Goal: Check status: Check status

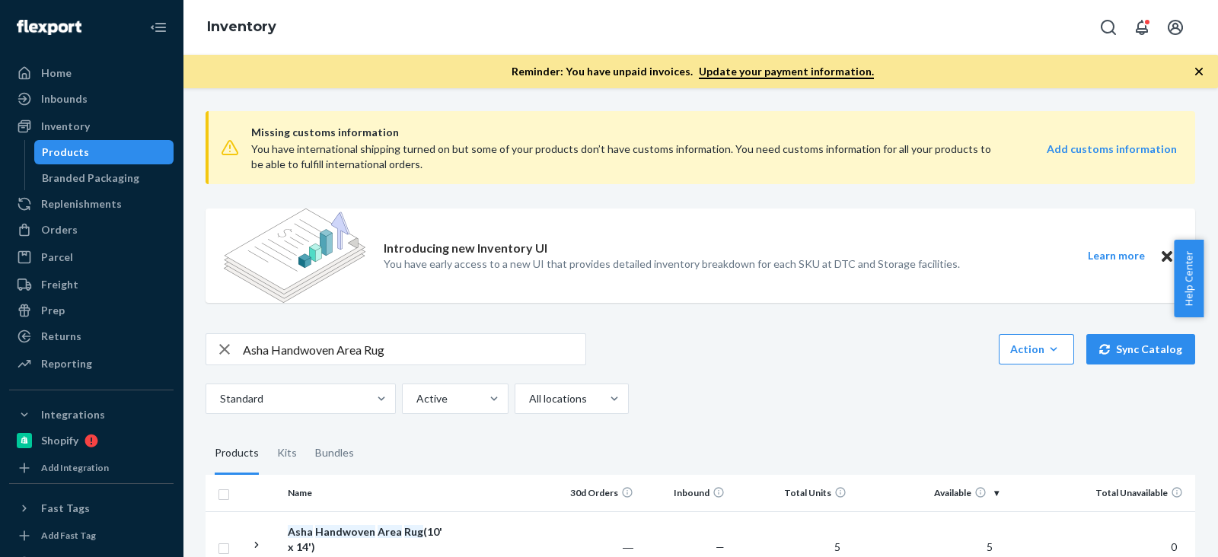
click at [299, 353] on input "Asha Handwoven Area Rug" at bounding box center [414, 349] width 342 height 30
click at [109, 219] on div "Orders" at bounding box center [91, 229] width 161 height 21
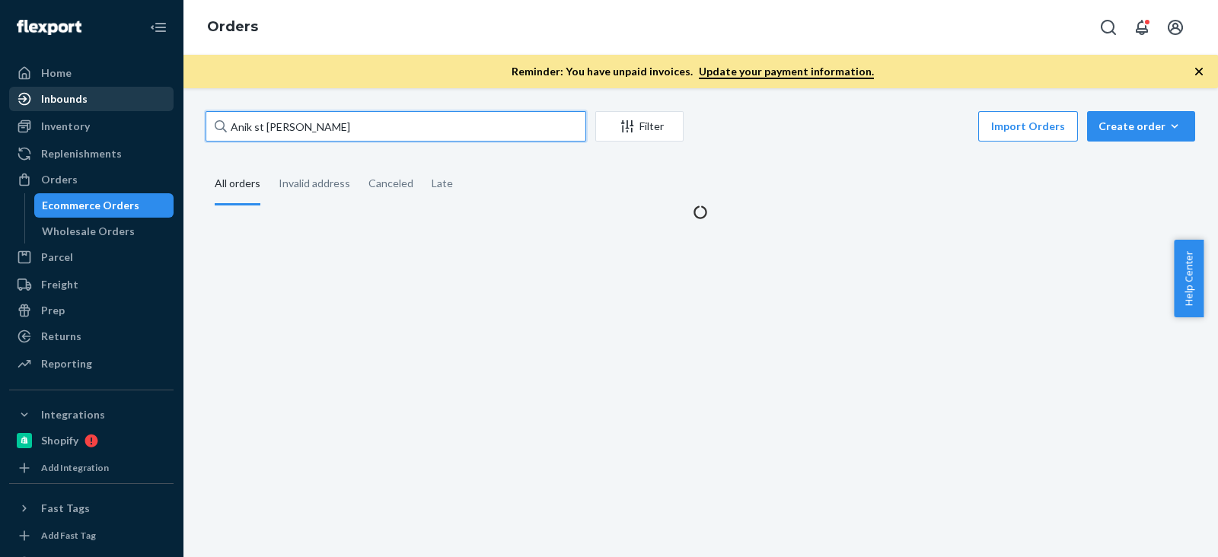
drag, startPoint x: 383, startPoint y: 139, endPoint x: 107, endPoint y: 100, distance: 279.0
click at [0, 99] on div "Home Inbounds Shipping Plans Problems Inventory Products Branded Packaging Repl…" at bounding box center [609, 278] width 1218 height 557
paste input "[PERSON_NAME]"
type input "[PERSON_NAME]"
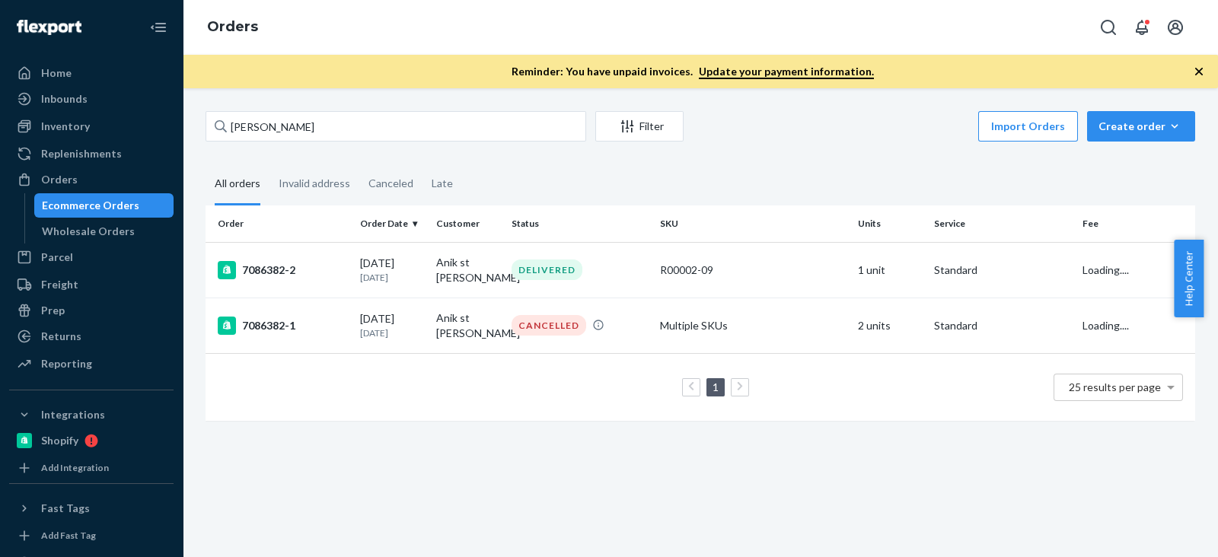
click at [771, 160] on div "[PERSON_NAME] Filter Import Orders Create order Ecommerce order Removal order A…" at bounding box center [700, 273] width 1012 height 325
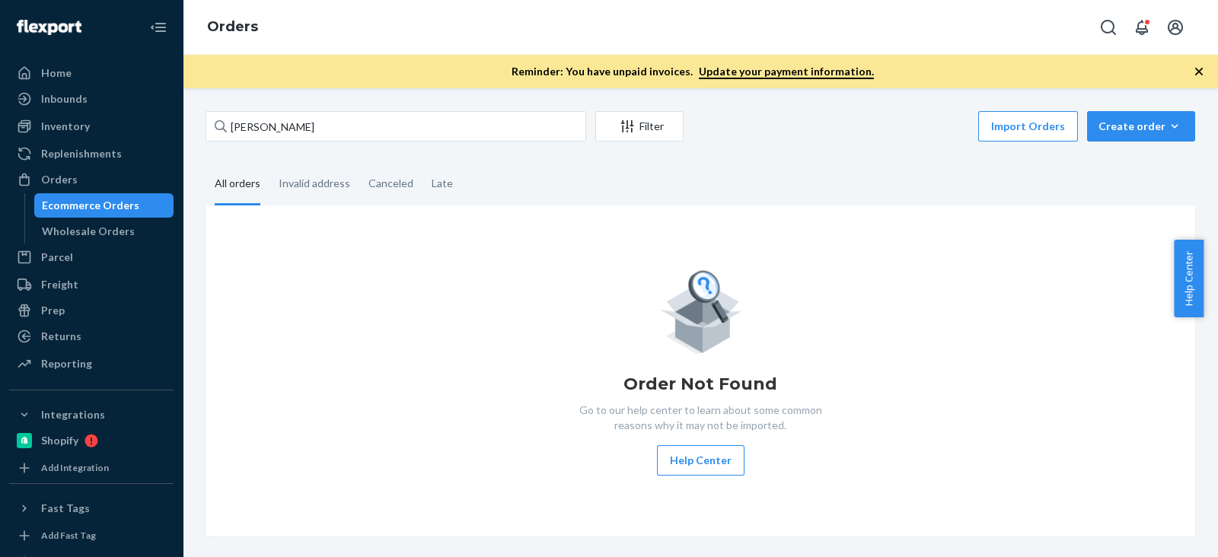
click at [492, 279] on div "Order Not Found Go to our help center to learn about some common reasons why it…" at bounding box center [700, 370] width 965 height 209
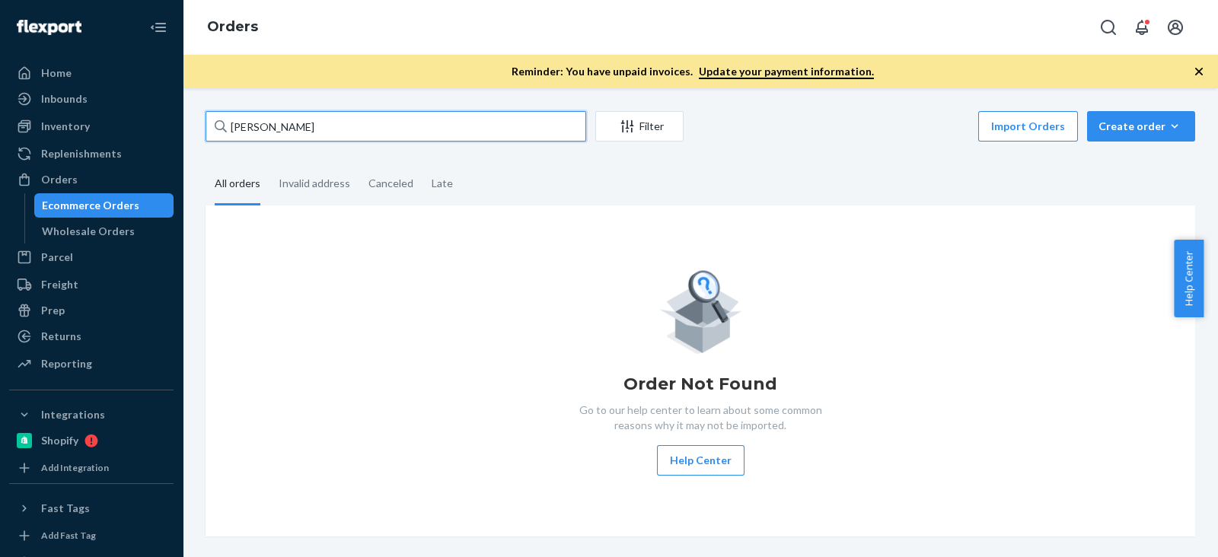
click at [346, 117] on input "[PERSON_NAME]" at bounding box center [395, 126] width 381 height 30
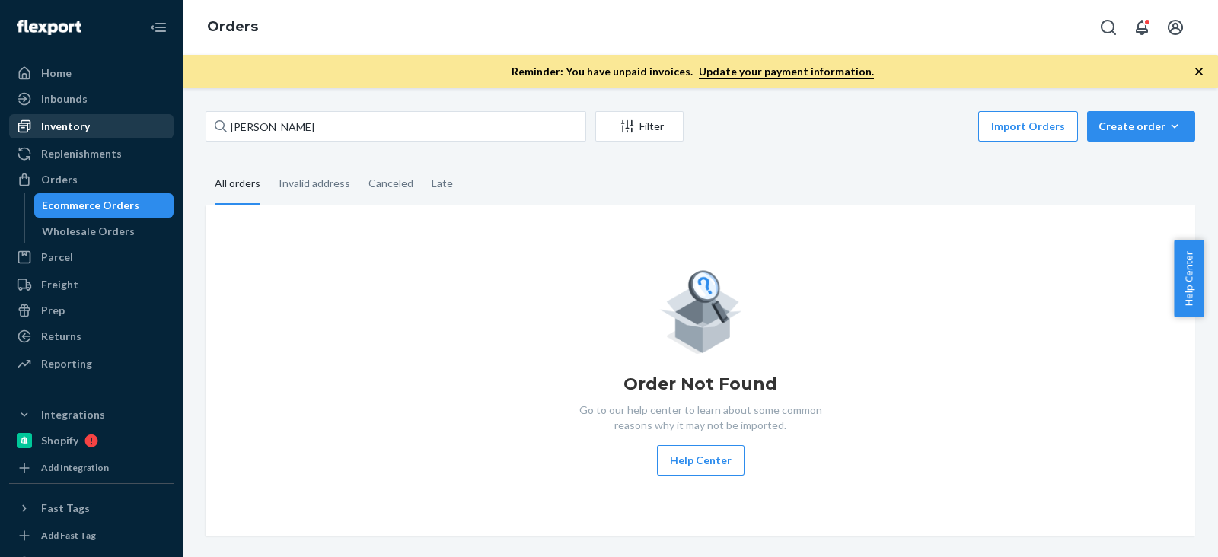
click at [122, 131] on div "Inventory" at bounding box center [91, 126] width 161 height 21
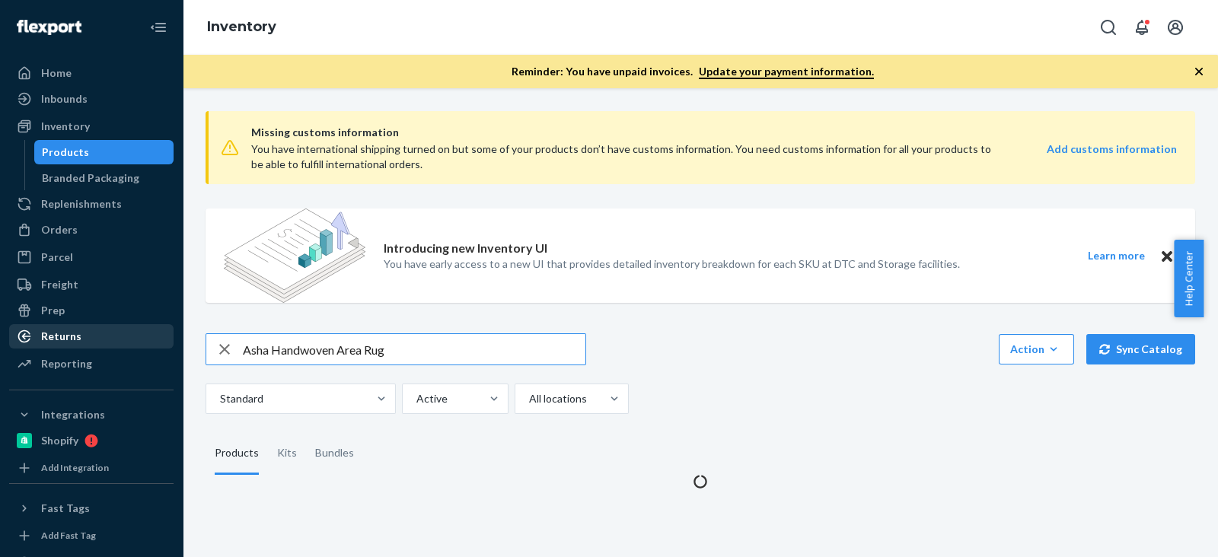
drag, startPoint x: 454, startPoint y: 342, endPoint x: 10, endPoint y: 344, distance: 443.7
click at [10, 344] on div "Home Inbounds Shipping Plans Problems Inventory Products Branded Packaging Repl…" at bounding box center [609, 278] width 1218 height 557
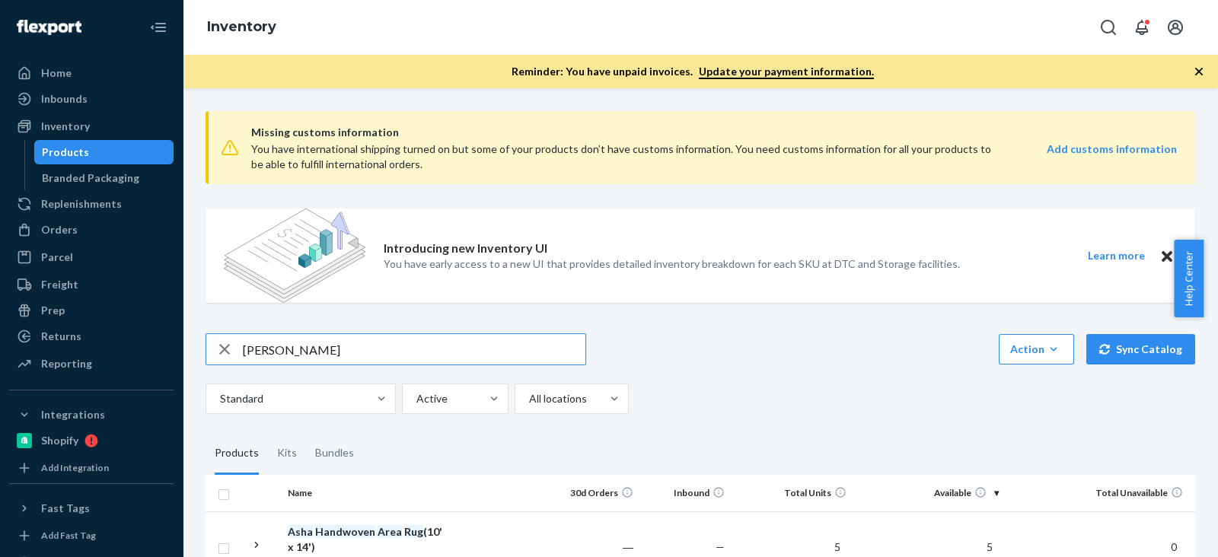
type input "[PERSON_NAME]"
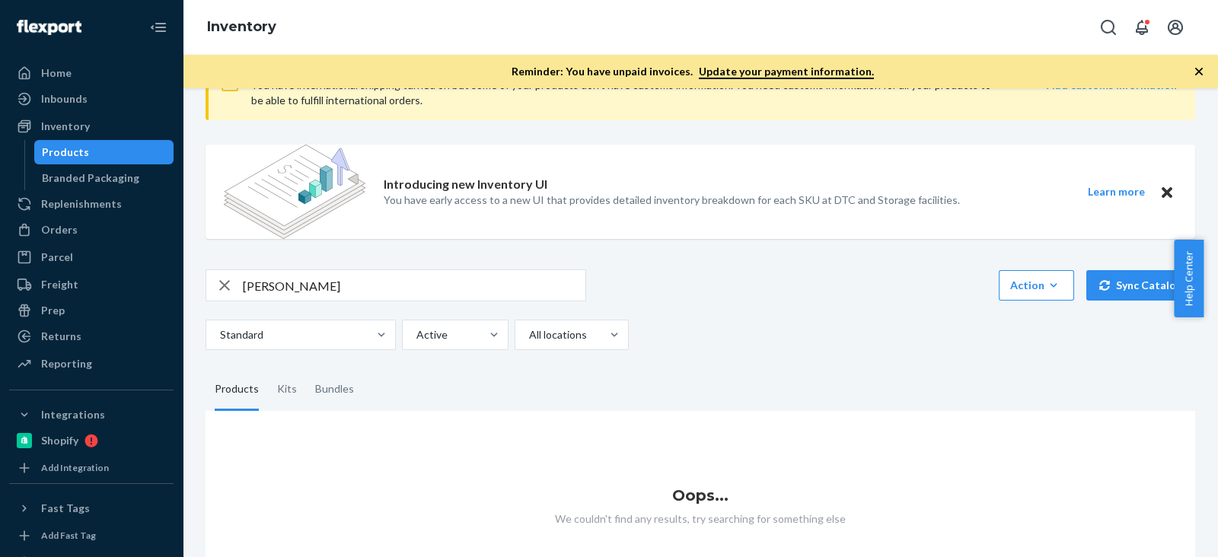
scroll to position [131, 0]
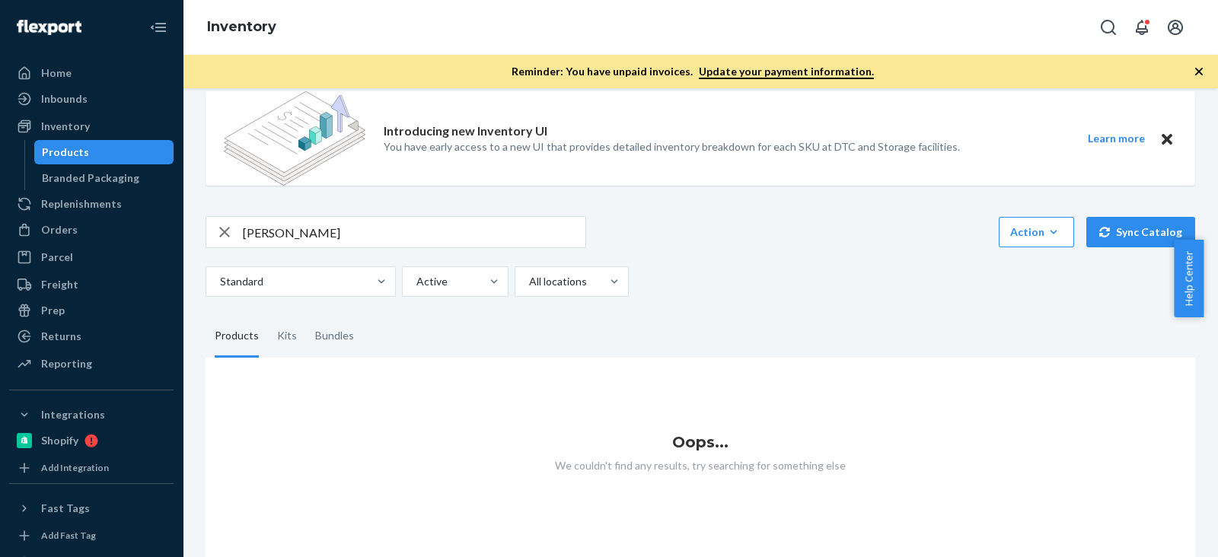
click at [758, 193] on div "Missing customs information You have international shipping turned on but some …" at bounding box center [700, 269] width 1012 height 575
drag, startPoint x: 378, startPoint y: 211, endPoint x: 80, endPoint y: 196, distance: 298.7
click at [49, 186] on div "Home Inbounds Shipping Plans Problems Inventory Products Branded Packaging Repl…" at bounding box center [609, 278] width 1218 height 557
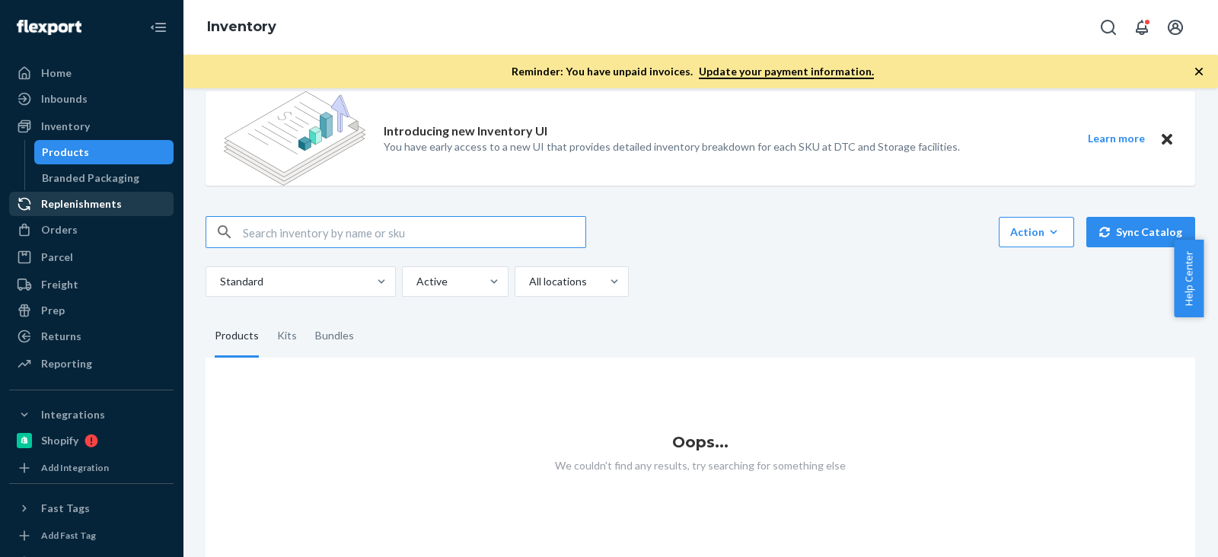
paste input "[PERSON_NAME]"
type input "[PERSON_NAME]"
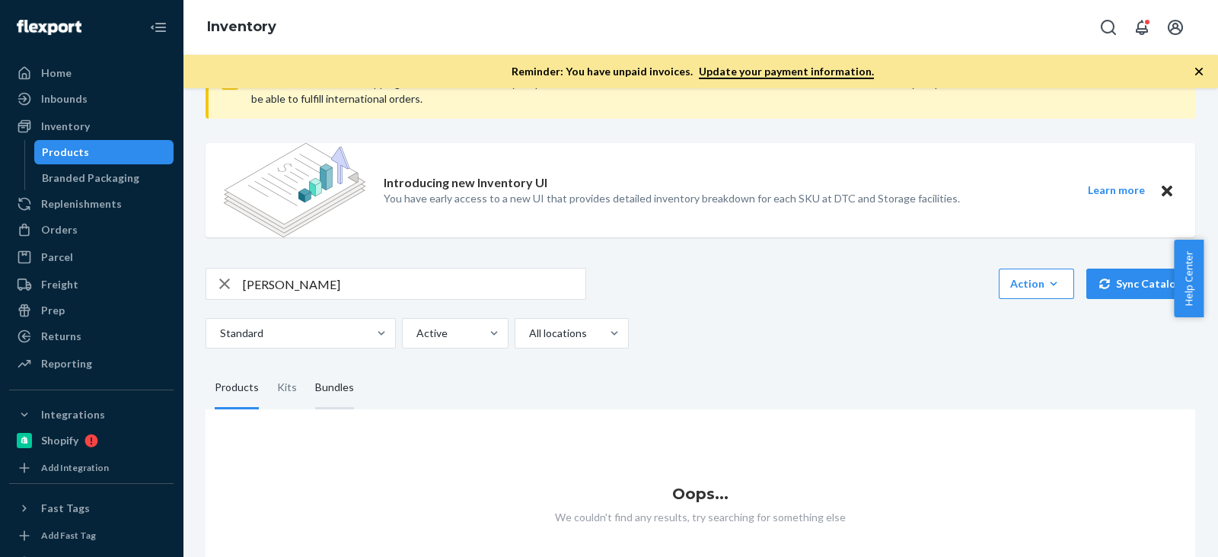
scroll to position [94, 0]
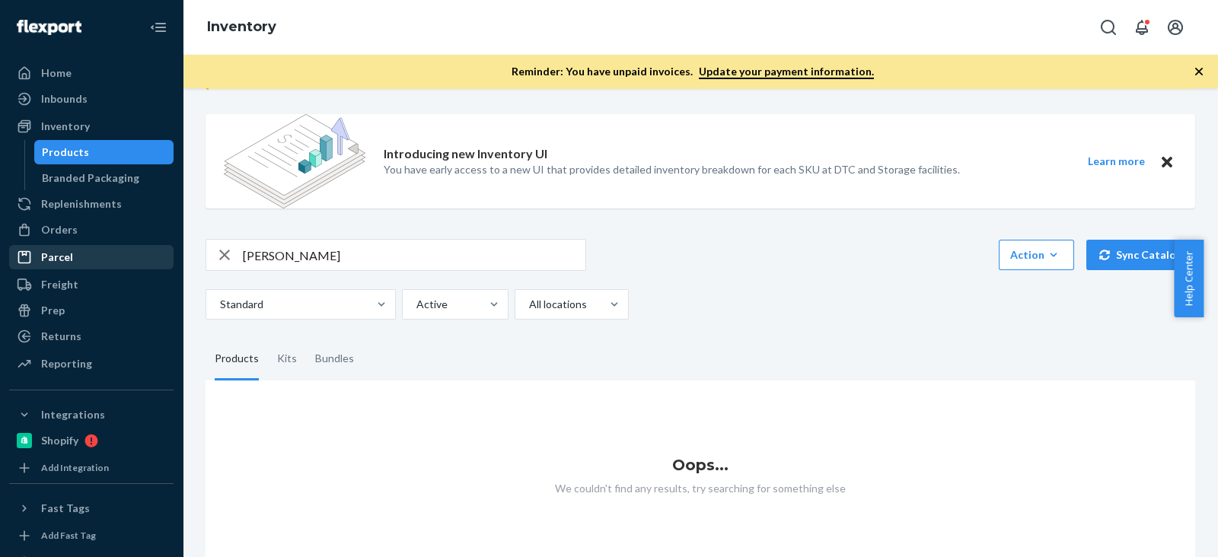
click at [115, 250] on div "Parcel" at bounding box center [91, 257] width 161 height 21
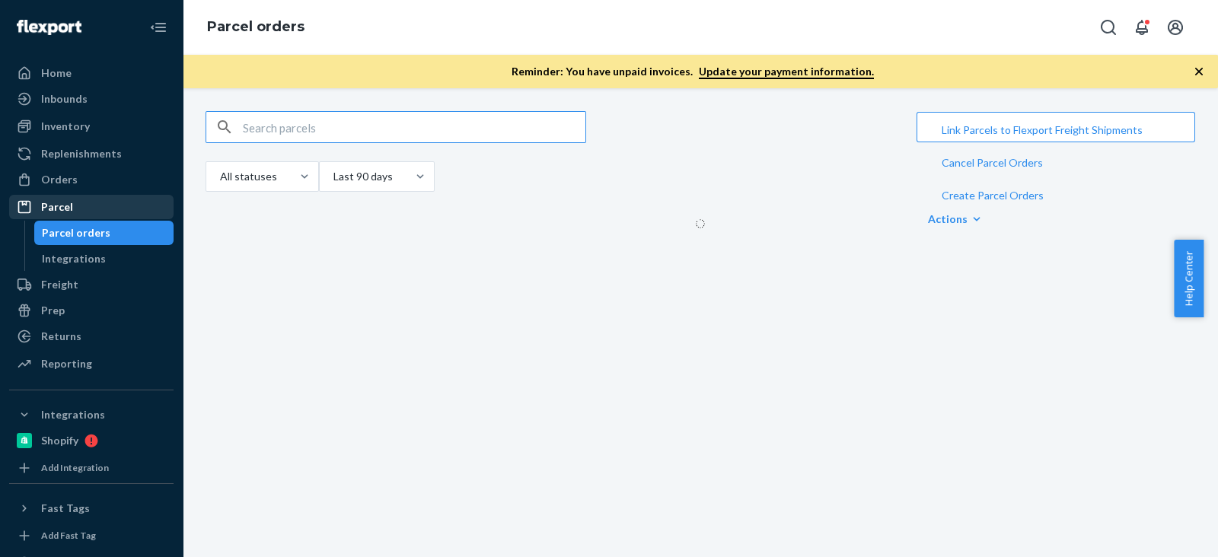
click at [88, 196] on div "Parcel" at bounding box center [91, 206] width 161 height 21
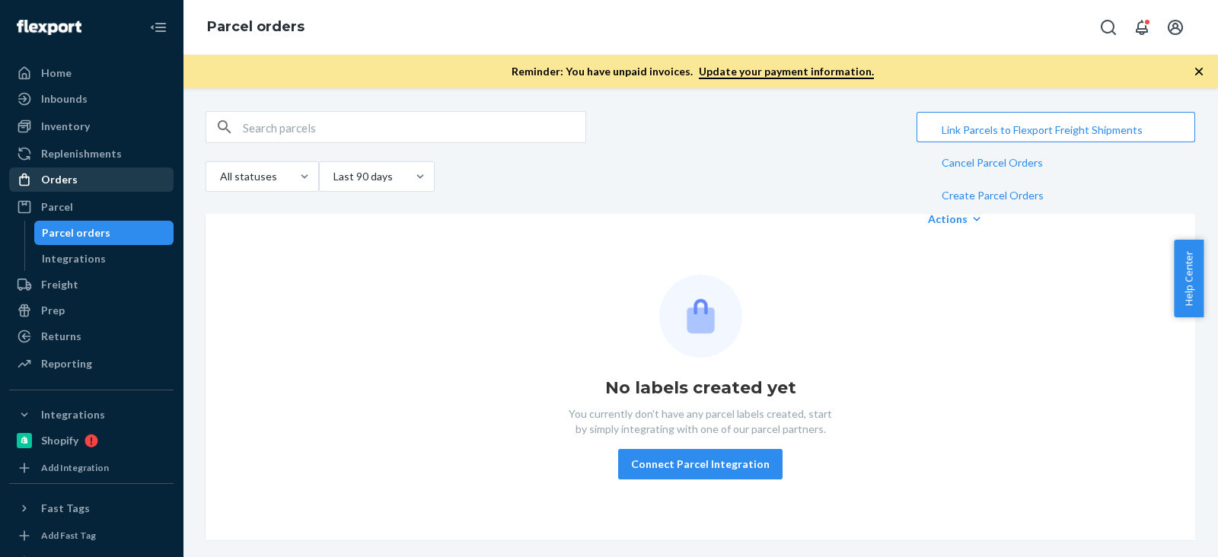
click at [88, 181] on div "Orders" at bounding box center [91, 179] width 161 height 21
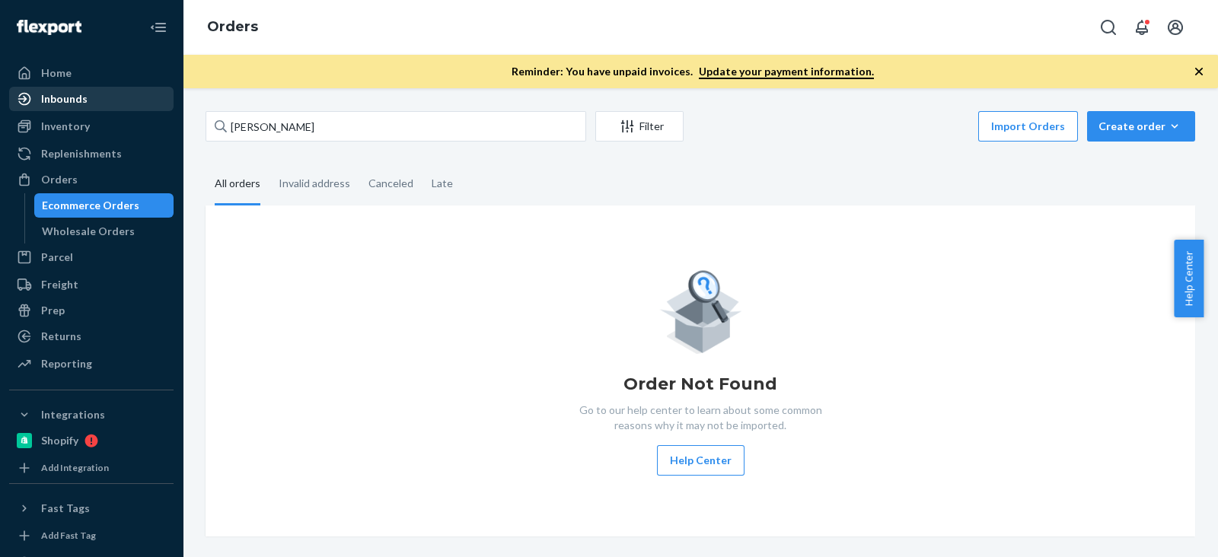
click at [71, 89] on div "Inbounds" at bounding box center [91, 98] width 161 height 21
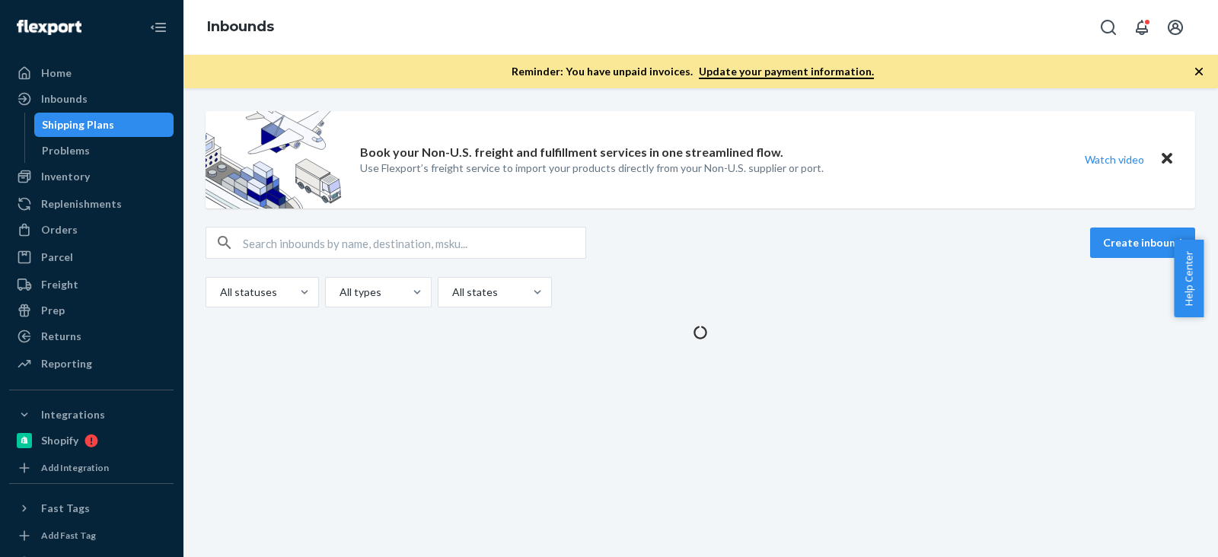
click at [65, 59] on div "Home Inbounds Shipping Plans Problems Inventory Products Branded Packaging Repl…" at bounding box center [91, 278] width 183 height 557
click at [72, 68] on div "Home" at bounding box center [91, 72] width 161 height 21
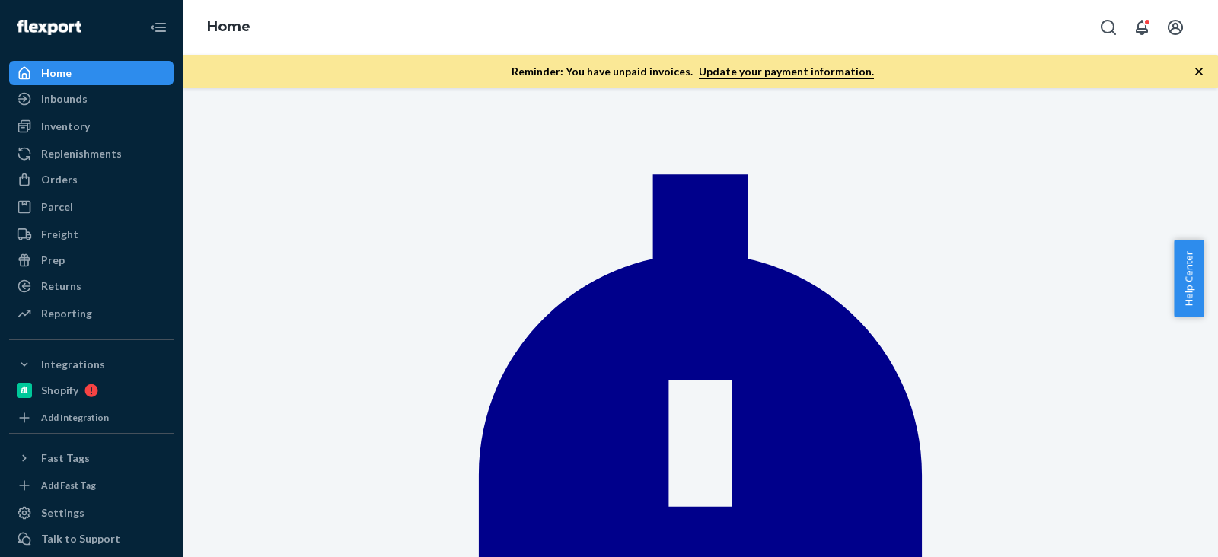
click at [80, 104] on div "Inbounds" at bounding box center [64, 98] width 46 height 15
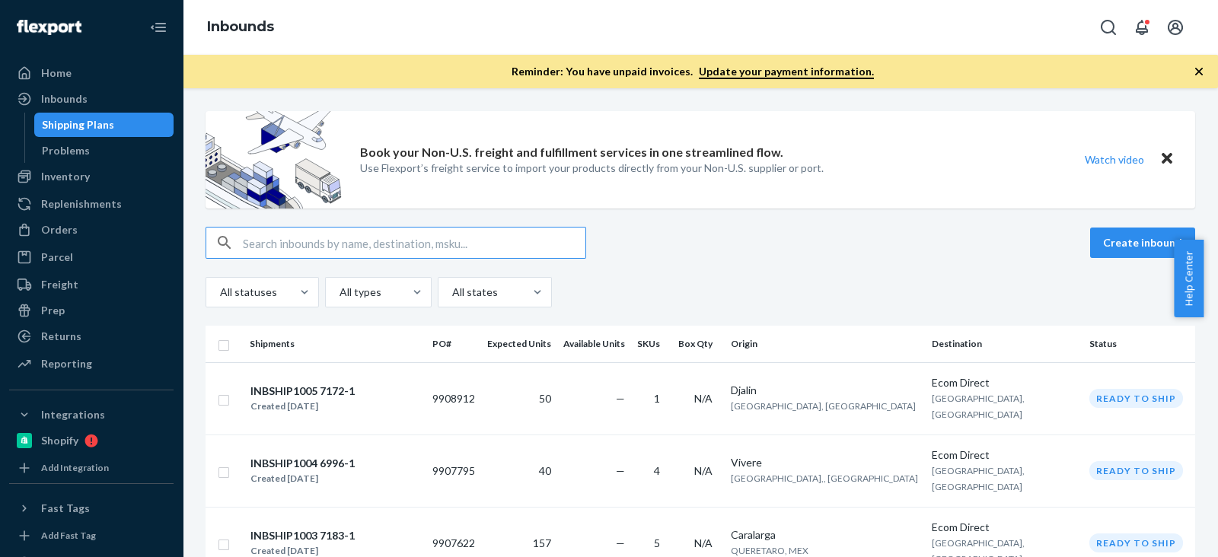
click at [289, 250] on input "text" at bounding box center [414, 243] width 342 height 30
type input "[PERSON_NAME]"
click at [289, 255] on input "text" at bounding box center [414, 243] width 342 height 30
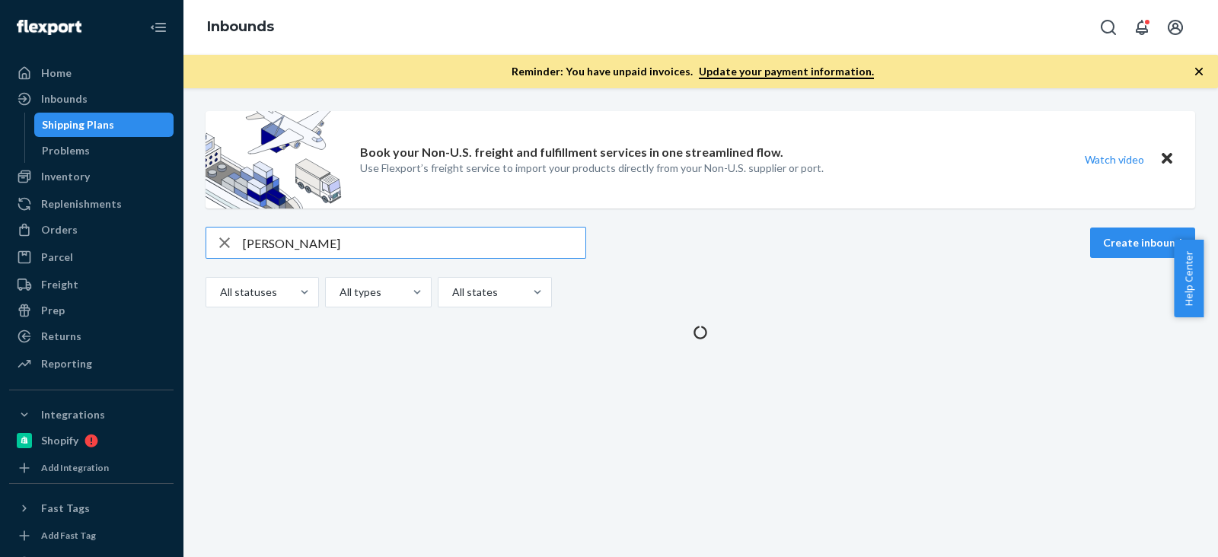
type input "[PERSON_NAME]"
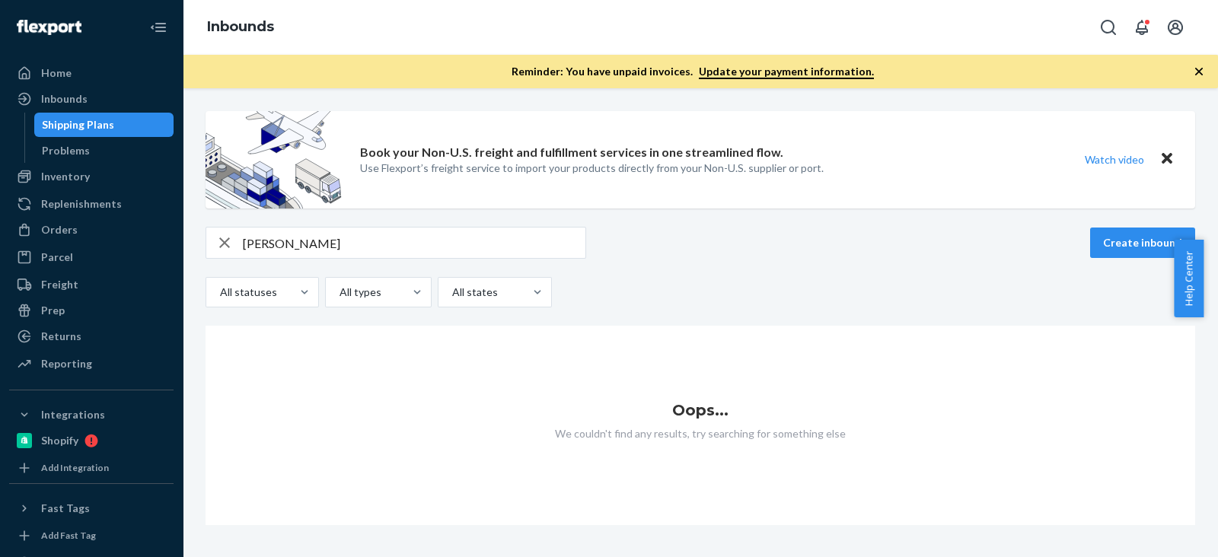
click at [636, 317] on div "[PERSON_NAME] Create inbound All statuses All types All states Oops... We could…" at bounding box center [699, 376] width 989 height 298
click at [69, 228] on div "Orders" at bounding box center [59, 229] width 37 height 15
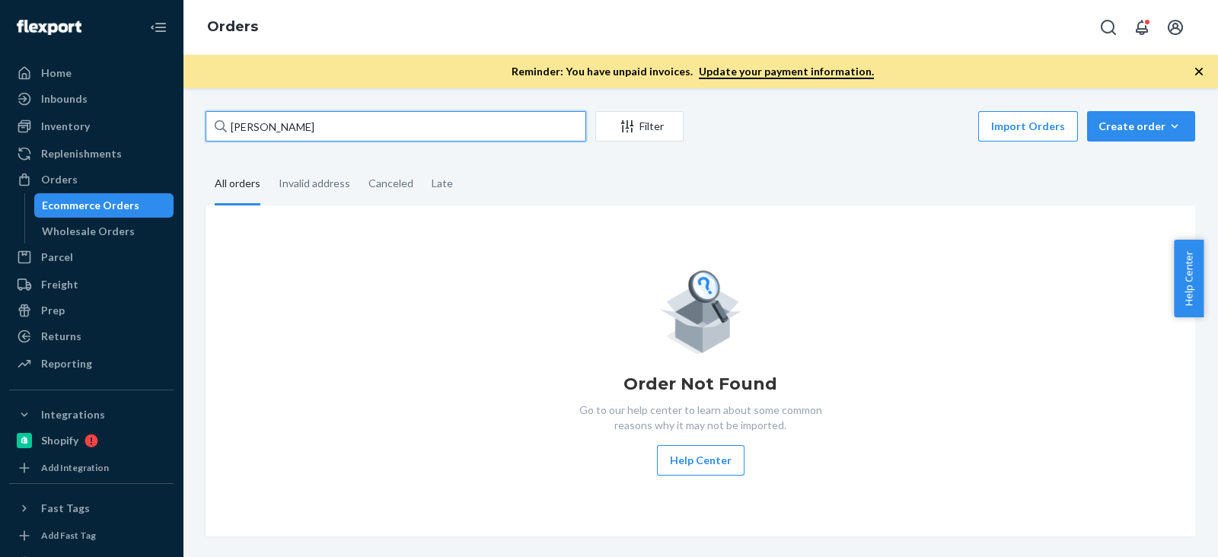
click at [358, 123] on input "[PERSON_NAME]" at bounding box center [395, 126] width 381 height 30
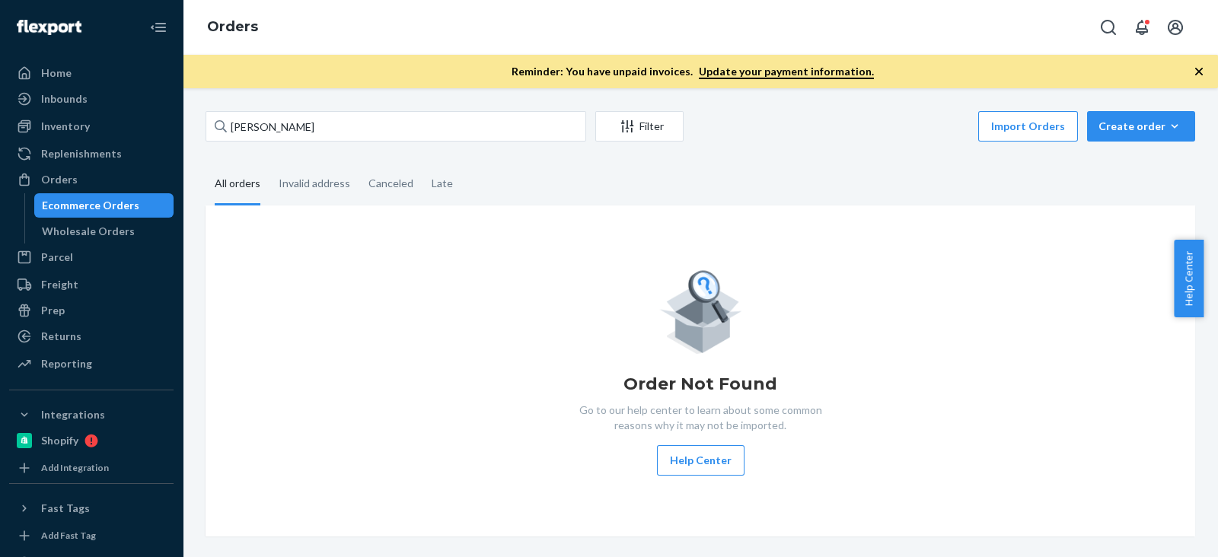
click at [103, 122] on div "Inventory" at bounding box center [91, 126] width 161 height 21
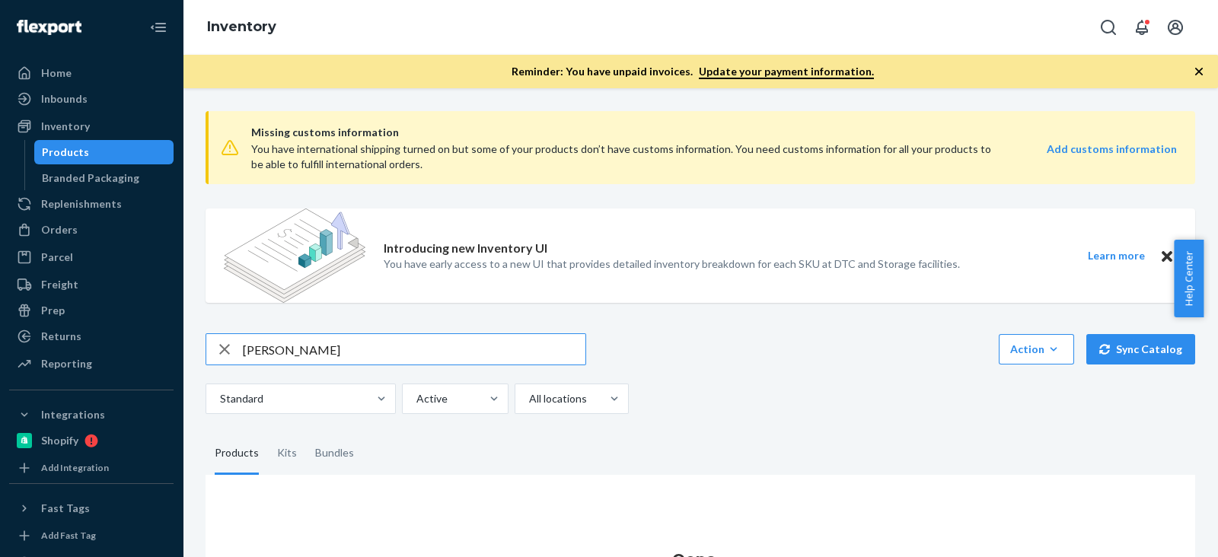
drag, startPoint x: 373, startPoint y: 353, endPoint x: 594, endPoint y: 339, distance: 221.9
click at [1, 341] on div "Home Inbounds Shipping Plans Problems Inventory Products Branded Packaging Repl…" at bounding box center [609, 278] width 1218 height 557
paste input "R93034-06"
type input "R93034-06"
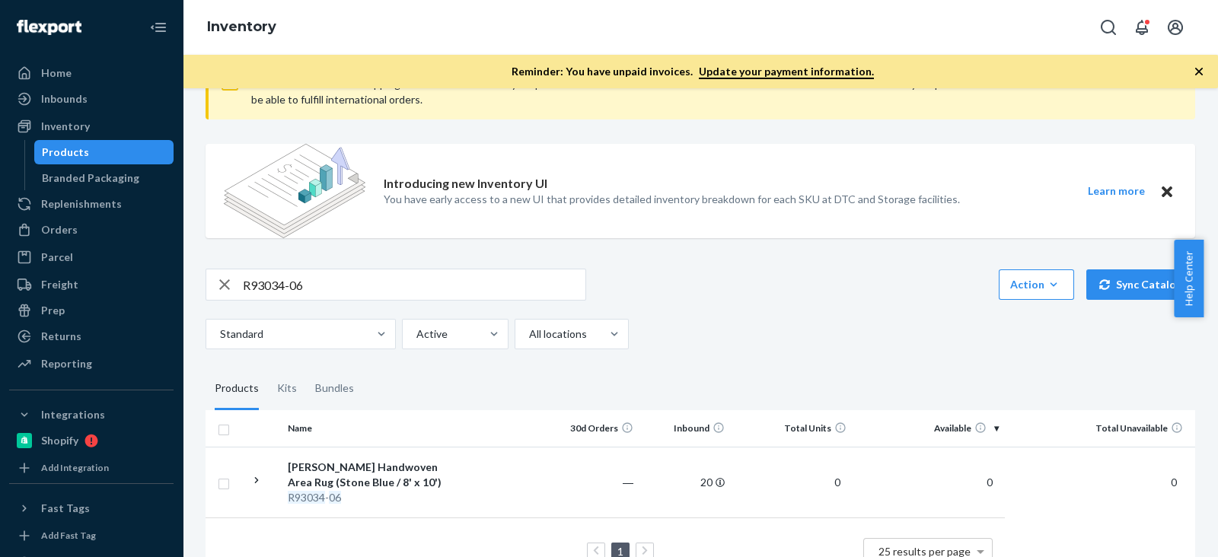
scroll to position [94, 0]
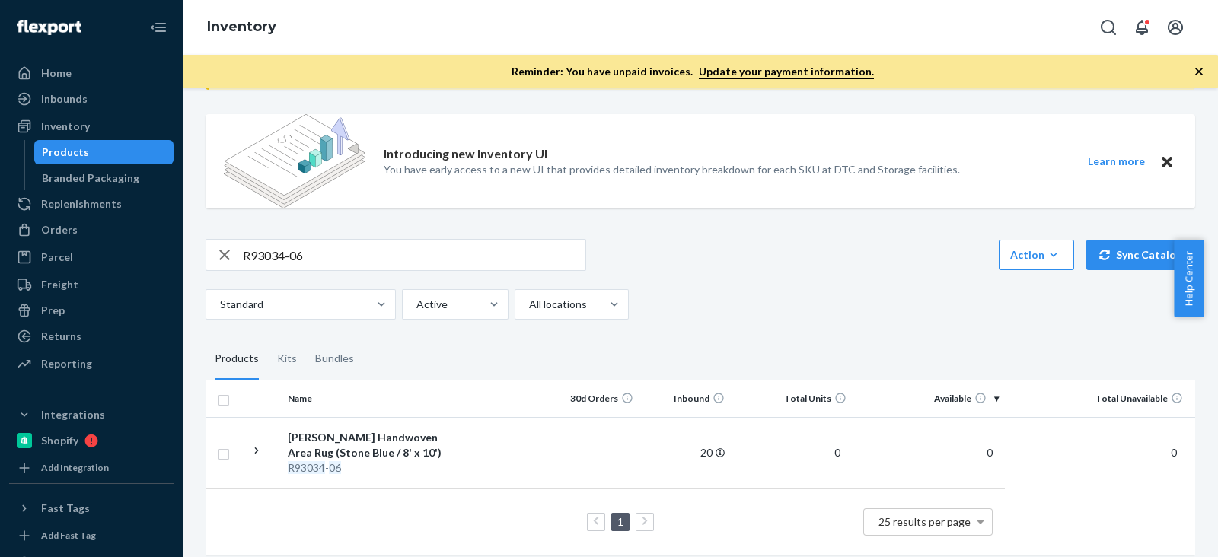
click at [807, 324] on div "Missing customs information You have international shipping turned on but some …" at bounding box center [700, 288] width 1012 height 566
click at [818, 314] on div "Standard Active All locations" at bounding box center [694, 304] width 978 height 30
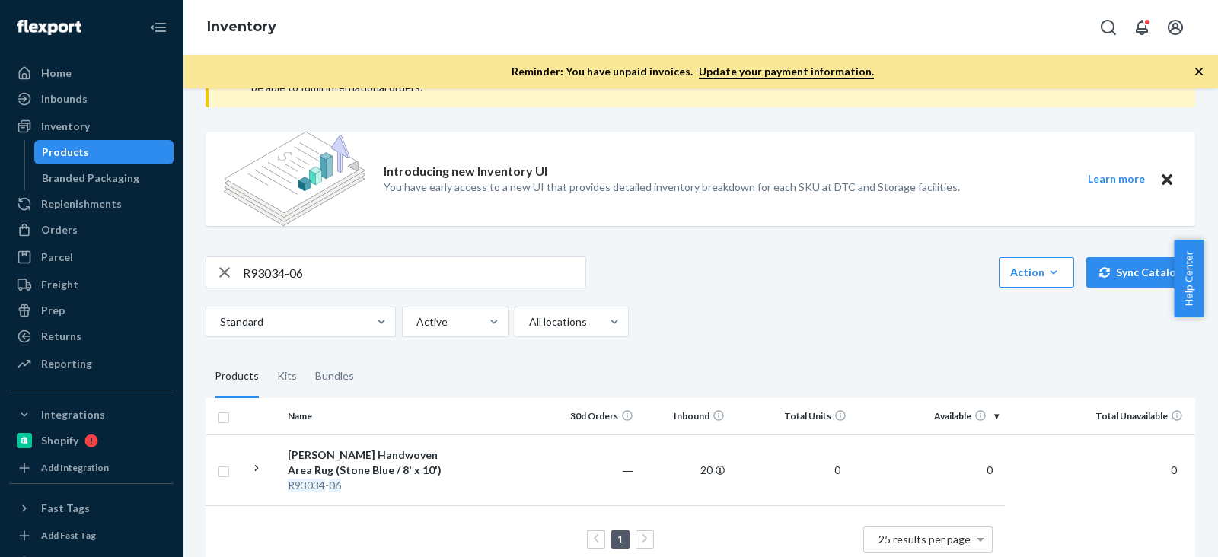
scroll to position [122, 0]
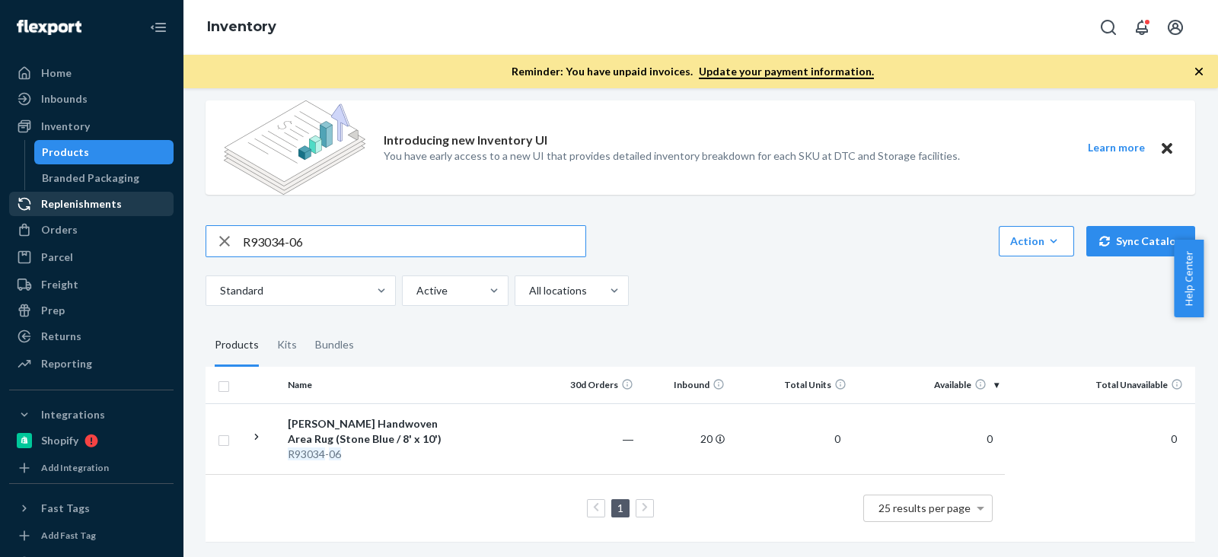
drag, startPoint x: 391, startPoint y: 237, endPoint x: 53, endPoint y: 209, distance: 339.8
click at [53, 209] on div "Home Inbounds Shipping Plans Problems Inventory Products Branded Packaging Repl…" at bounding box center [609, 278] width 1218 height 557
click at [82, 228] on div "Orders" at bounding box center [91, 229] width 161 height 21
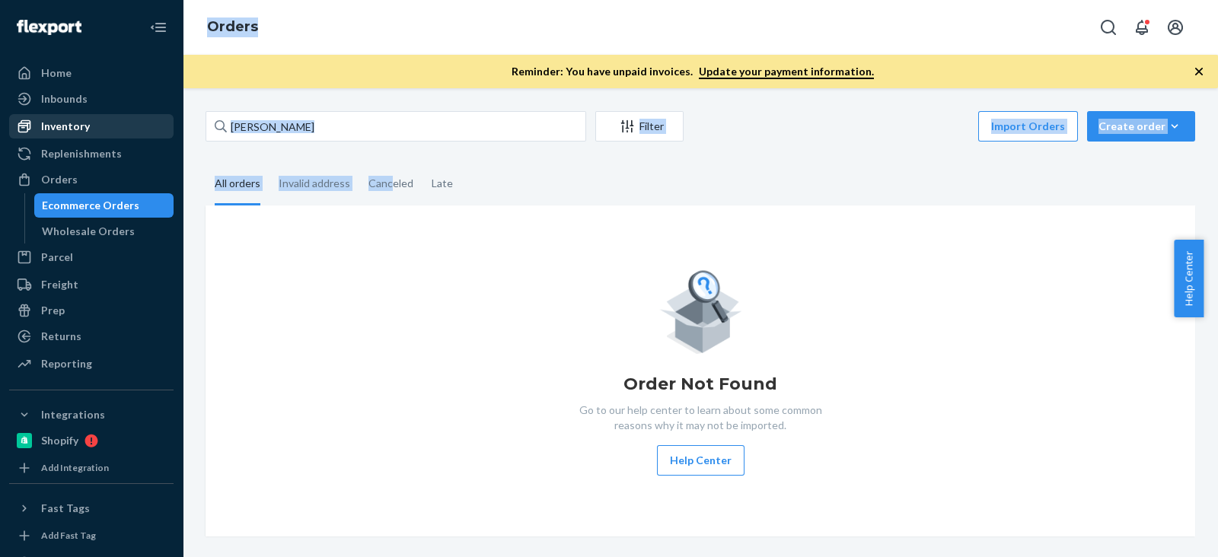
drag, startPoint x: 390, startPoint y: 151, endPoint x: 10, endPoint y: 117, distance: 381.3
click at [3, 117] on div "Home Inbounds Shipping Plans Problems Inventory Products Branded Packaging Repl…" at bounding box center [609, 278] width 1218 height 557
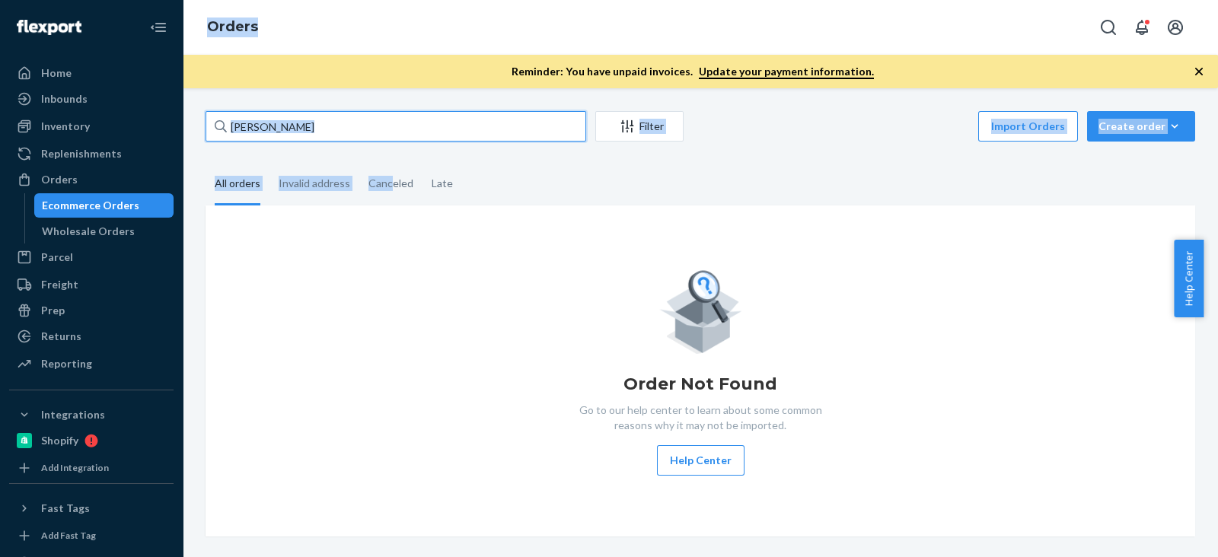
click at [446, 139] on input "[PERSON_NAME]" at bounding box center [395, 126] width 381 height 30
click at [296, 135] on input "[PERSON_NAME]" at bounding box center [395, 126] width 381 height 30
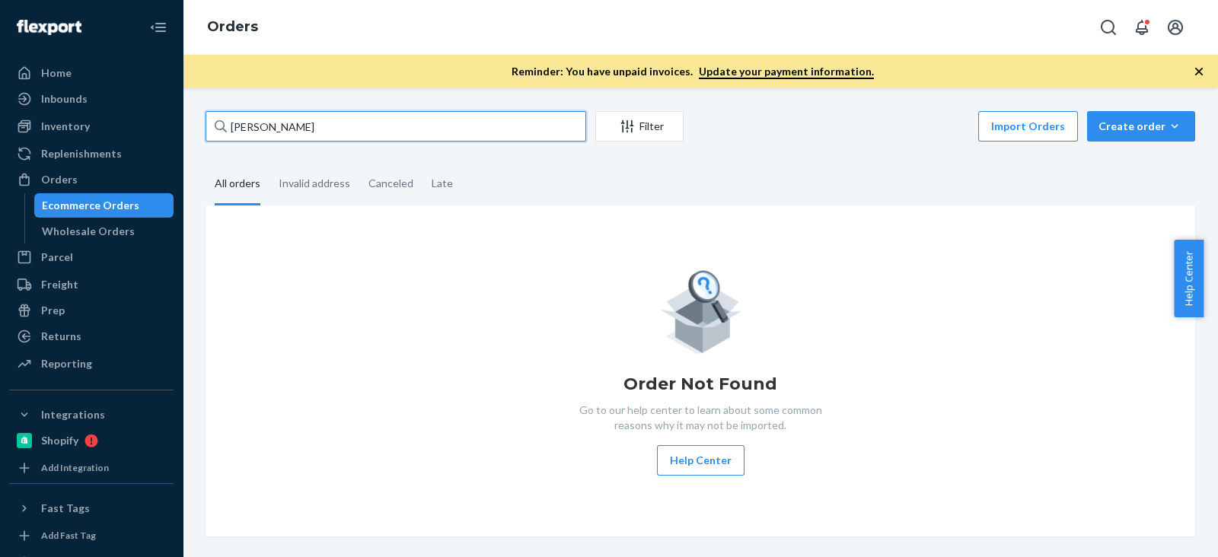
click at [285, 126] on input "[PERSON_NAME]" at bounding box center [395, 126] width 381 height 30
paste input "[PERSON_NAME]"
type input "[PERSON_NAME]"
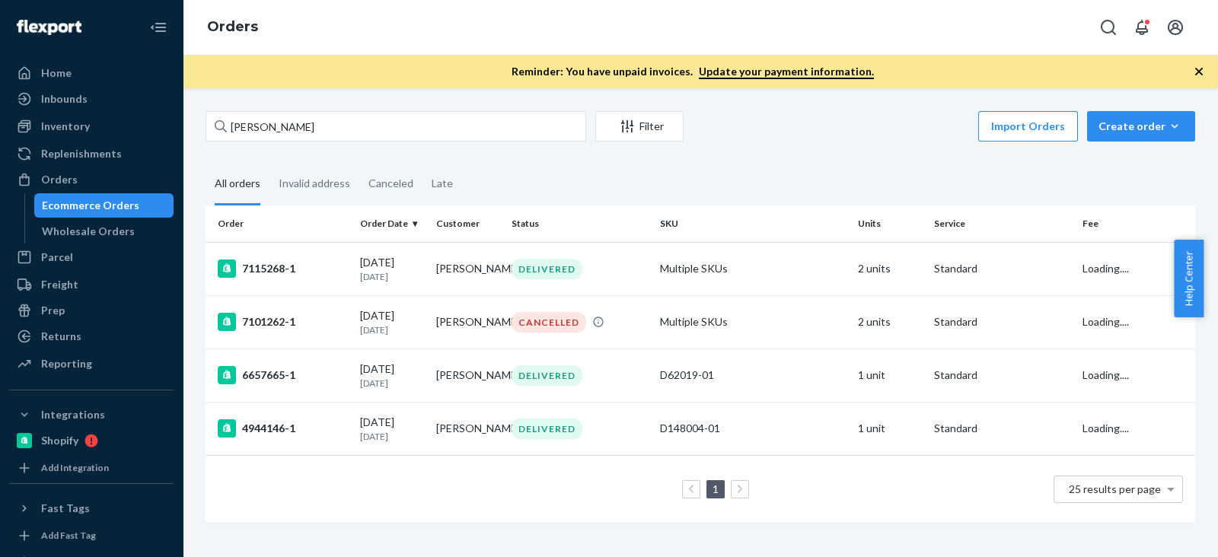
click at [614, 156] on div "[PERSON_NAME] Filter Import Orders Create order Ecommerce order Removal order A…" at bounding box center [700, 324] width 1012 height 427
click at [658, 158] on div "[PERSON_NAME] Filter Import Orders Create order Ecommerce order Removal order A…" at bounding box center [700, 324] width 1012 height 427
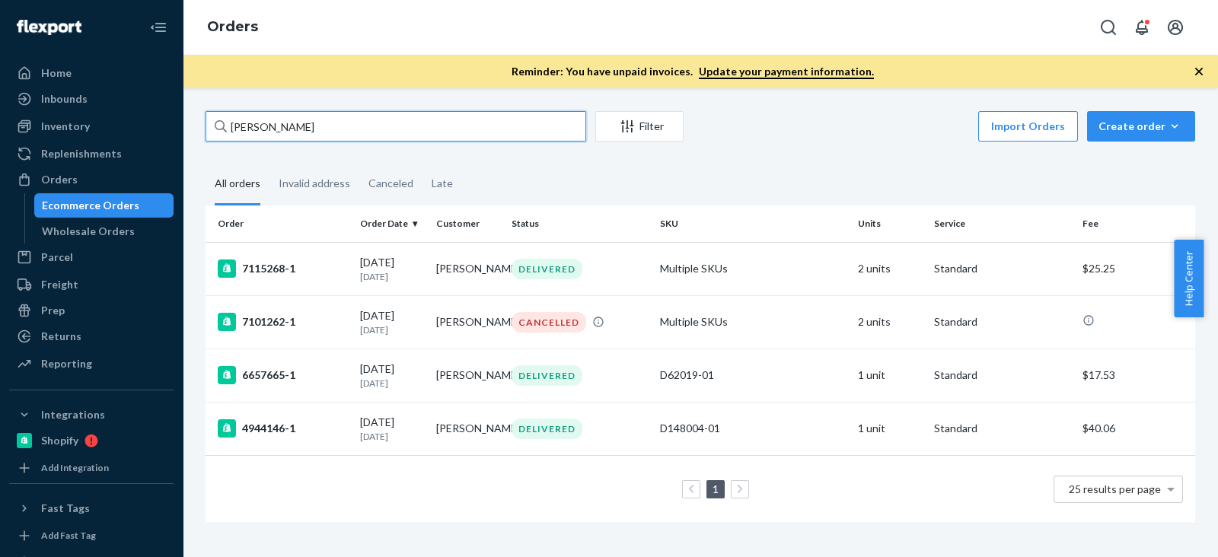
click at [349, 111] on input "[PERSON_NAME]" at bounding box center [395, 126] width 381 height 30
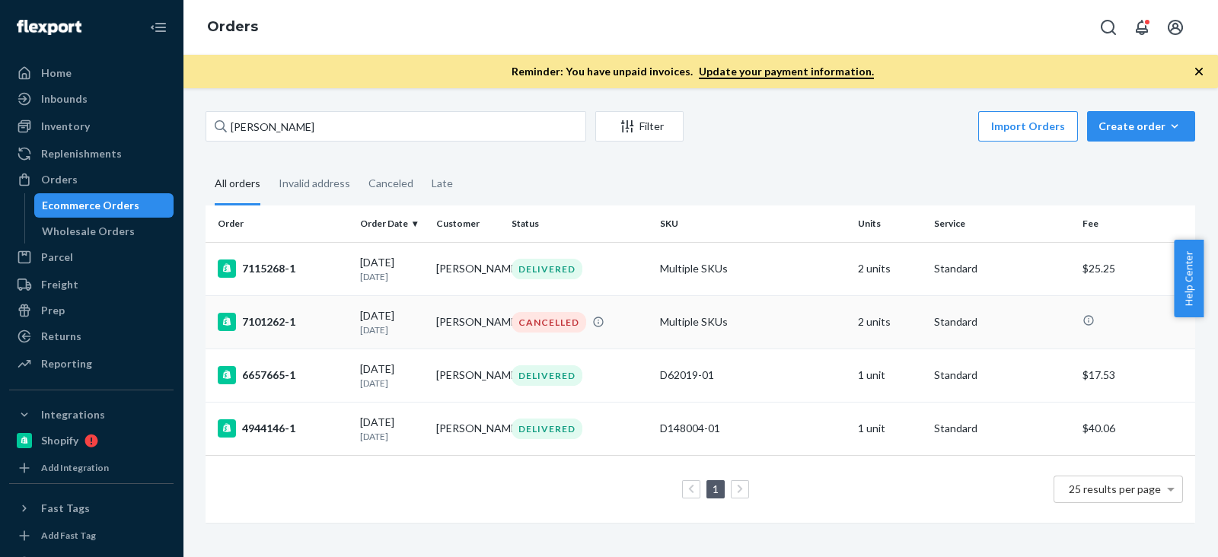
click at [277, 320] on div "7101262-1" at bounding box center [283, 322] width 130 height 18
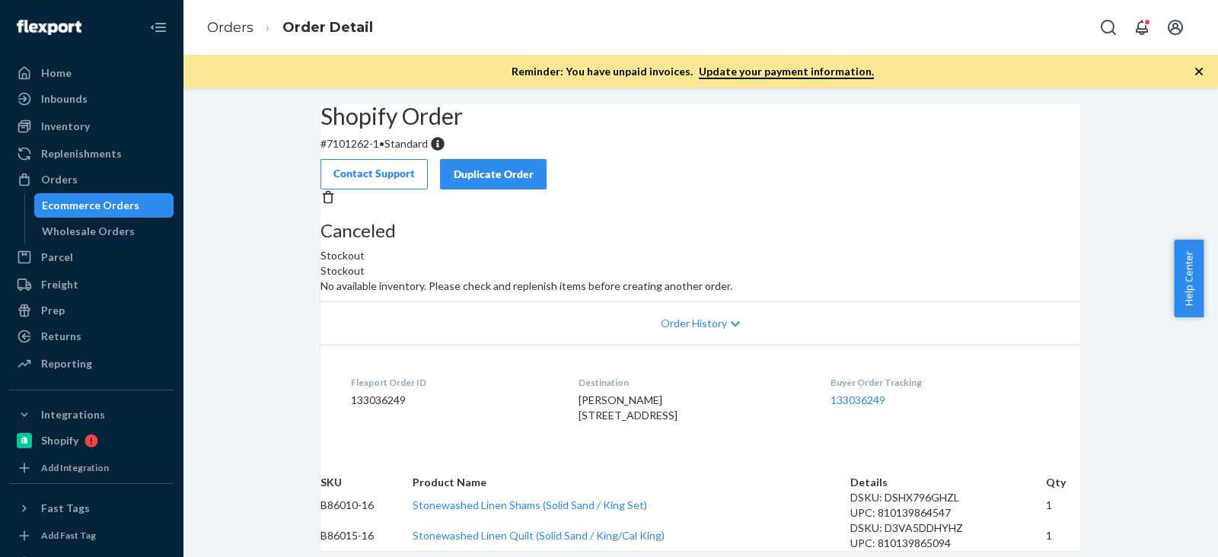
scroll to position [186, 0]
click at [270, 332] on div "Shopify Order # 7101262-1 • Standard Contact Support Duplicate Order Canceled S…" at bounding box center [700, 327] width 1035 height 447
click at [91, 210] on div "Ecommerce Orders" at bounding box center [90, 205] width 97 height 15
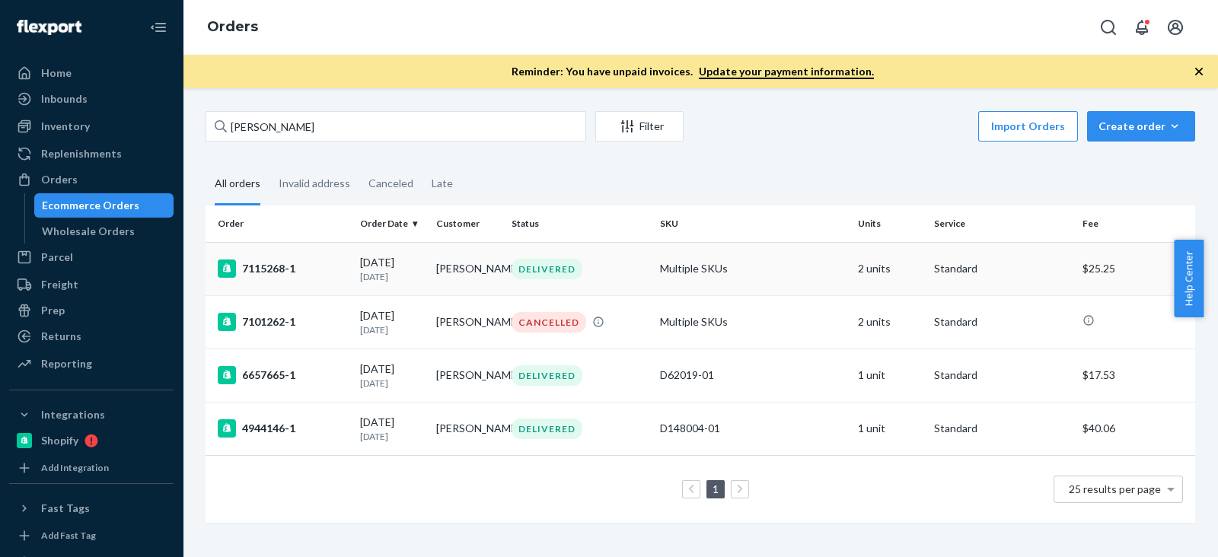
click at [240, 264] on div "7115268-1" at bounding box center [283, 269] width 130 height 18
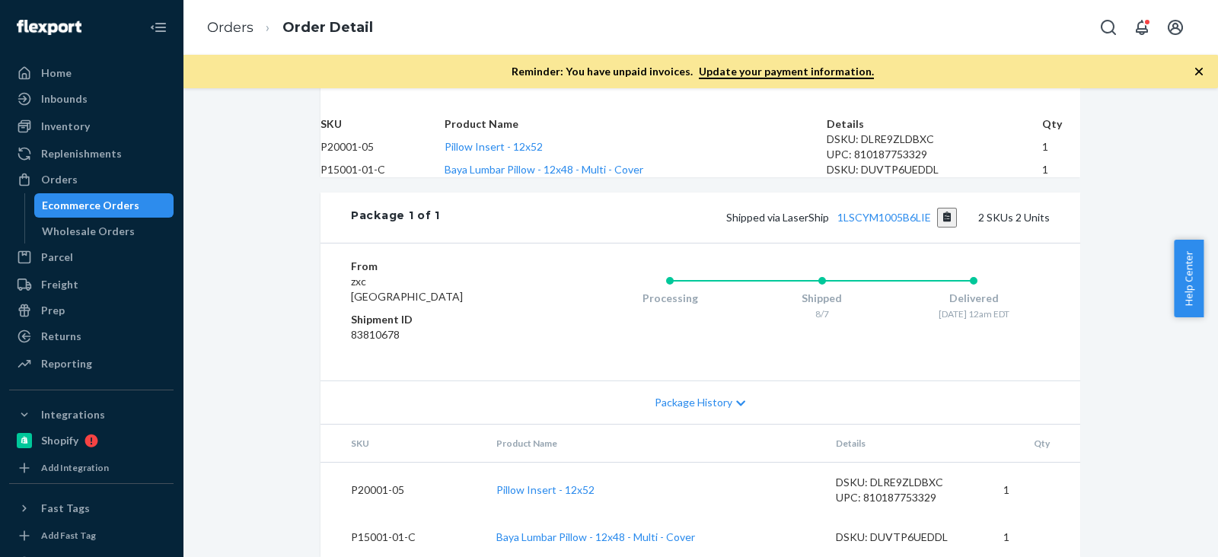
scroll to position [593, 0]
click at [138, 219] on link "Wholesale Orders" at bounding box center [104, 231] width 140 height 24
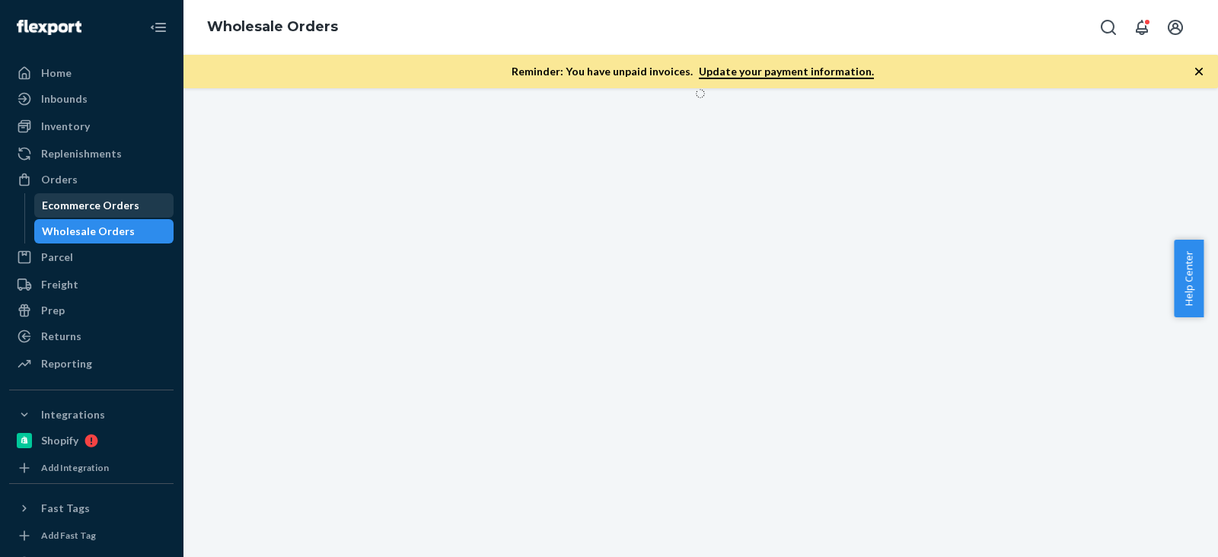
click at [127, 209] on div "Ecommerce Orders" at bounding box center [90, 205] width 97 height 15
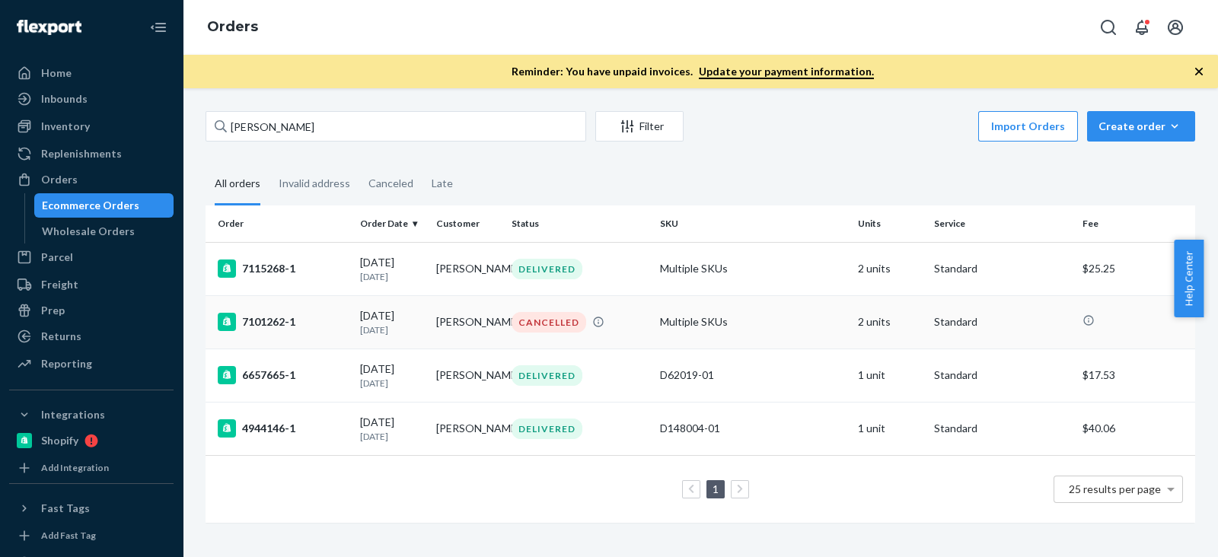
click at [265, 304] on td "7101262-1" at bounding box center [279, 321] width 148 height 53
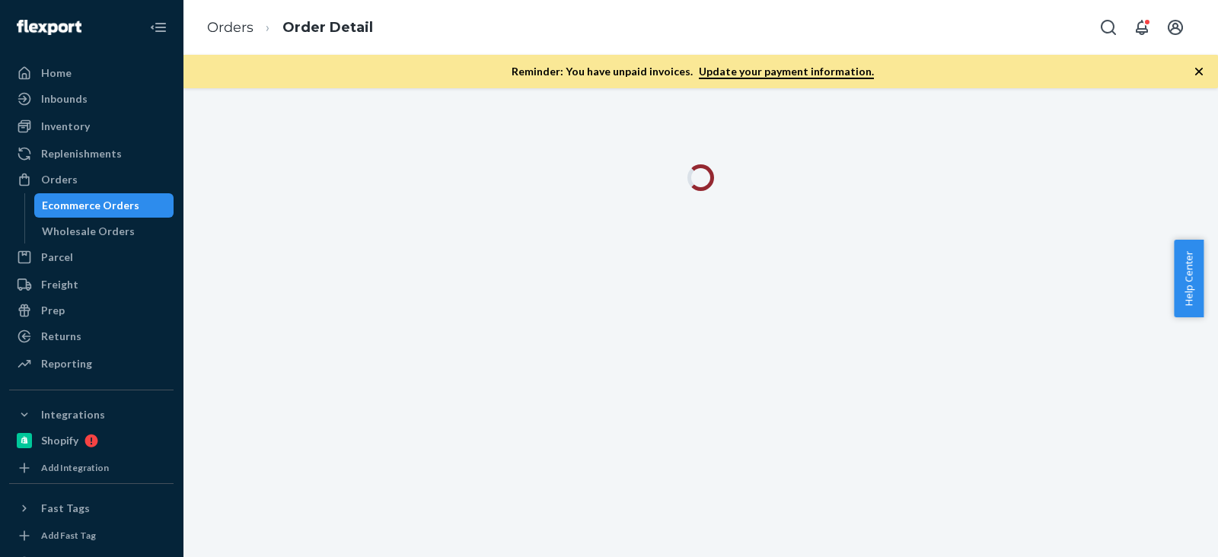
click at [70, 209] on div "Ecommerce Orders" at bounding box center [90, 205] width 97 height 15
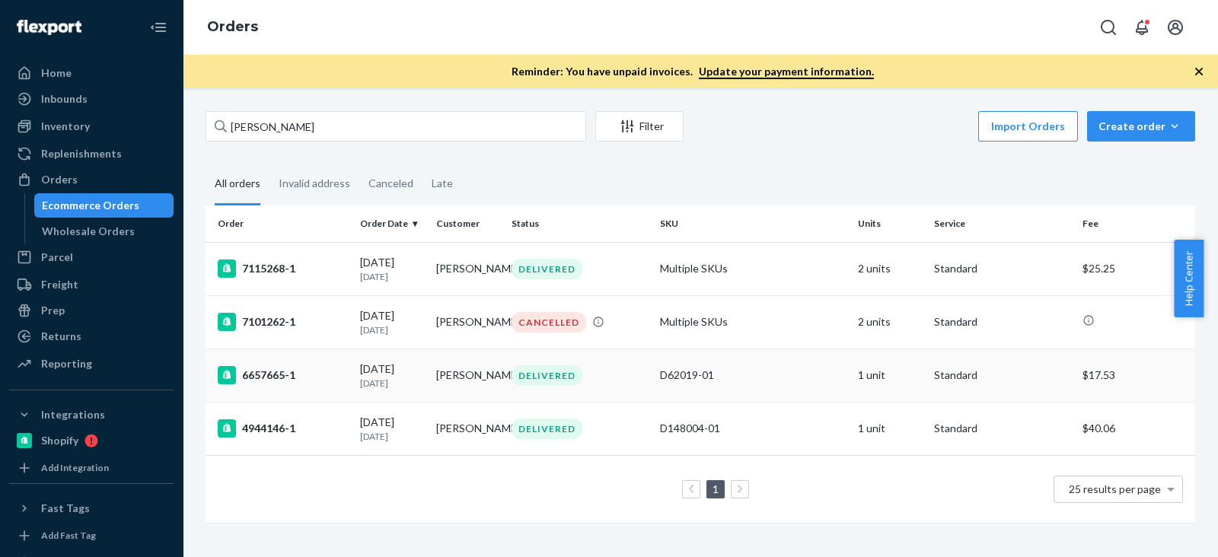
click at [255, 379] on div "6657665-1" at bounding box center [283, 375] width 130 height 18
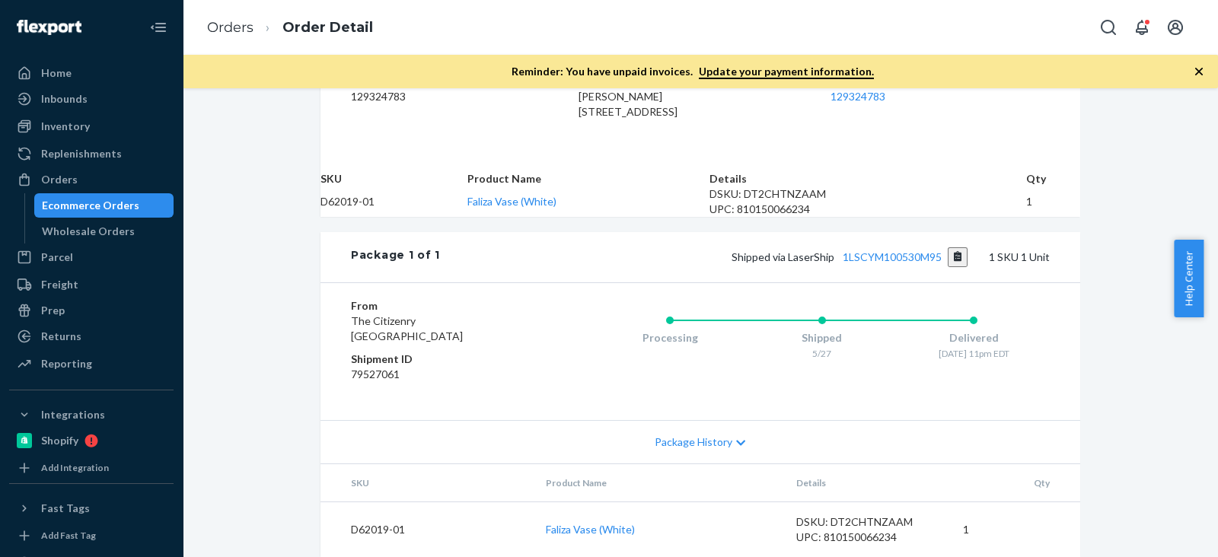
scroll to position [514, 0]
click at [60, 140] on ul "Home Inbounds Shipping Plans Problems Inventory Products Branded Packaging Repl…" at bounding box center [91, 219] width 164 height 317
click at [65, 123] on div "Inventory" at bounding box center [65, 126] width 49 height 15
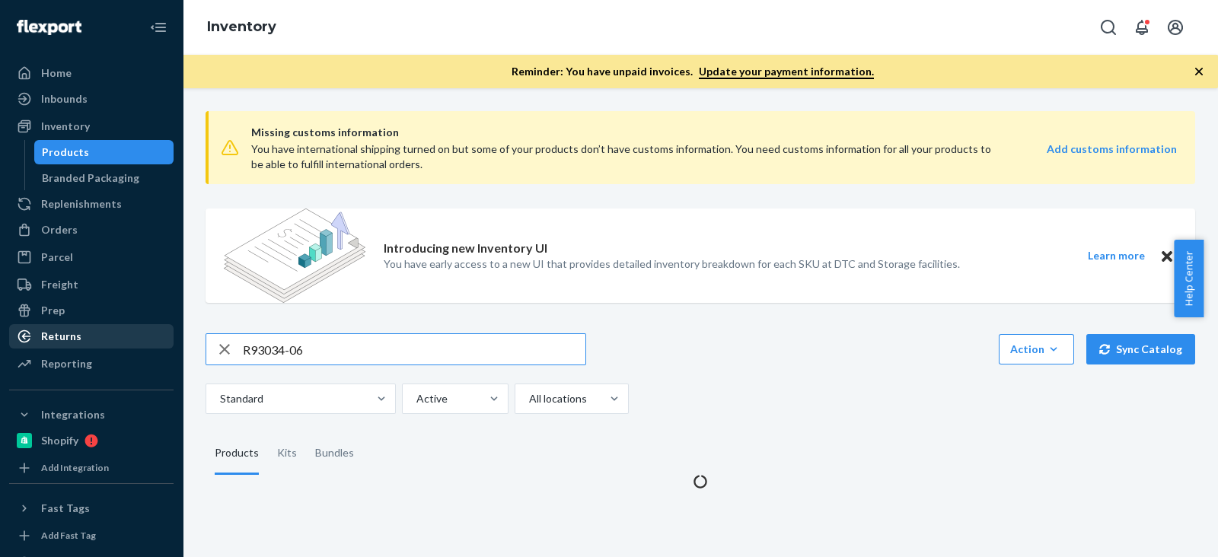
drag, startPoint x: 178, startPoint y: 344, endPoint x: 80, endPoint y: 339, distance: 98.3
click at [80, 339] on div "Home Inbounds Shipping Plans Problems Inventory Products Branded Packaging Repl…" at bounding box center [609, 278] width 1218 height 557
type input "B145002-02"
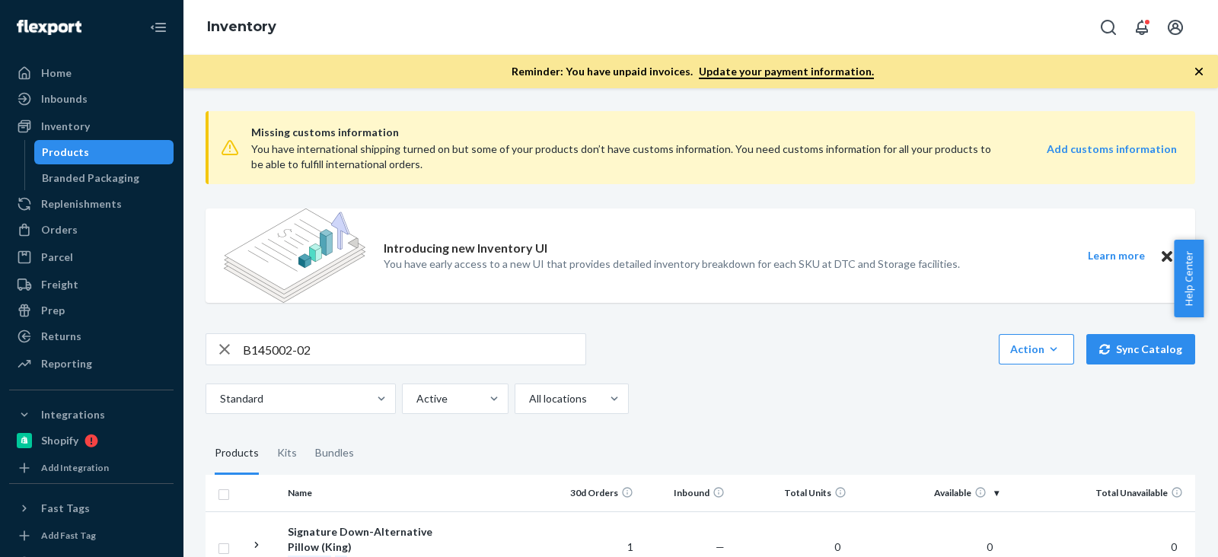
scroll to position [94, 0]
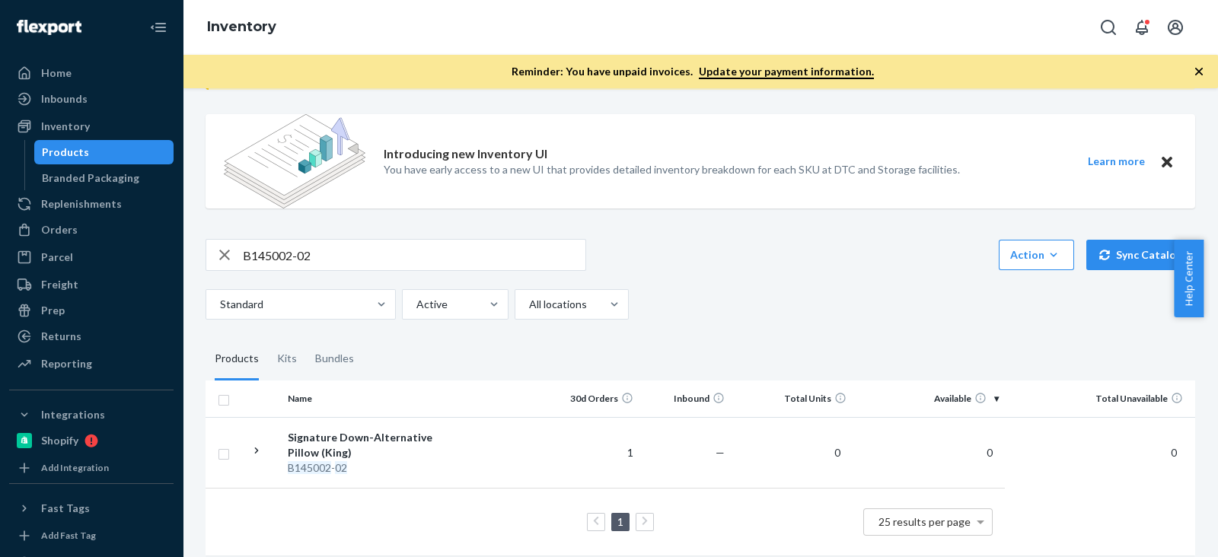
click at [782, 306] on div "Standard Active All locations" at bounding box center [694, 304] width 978 height 30
click at [109, 218] on link "Orders" at bounding box center [91, 230] width 164 height 24
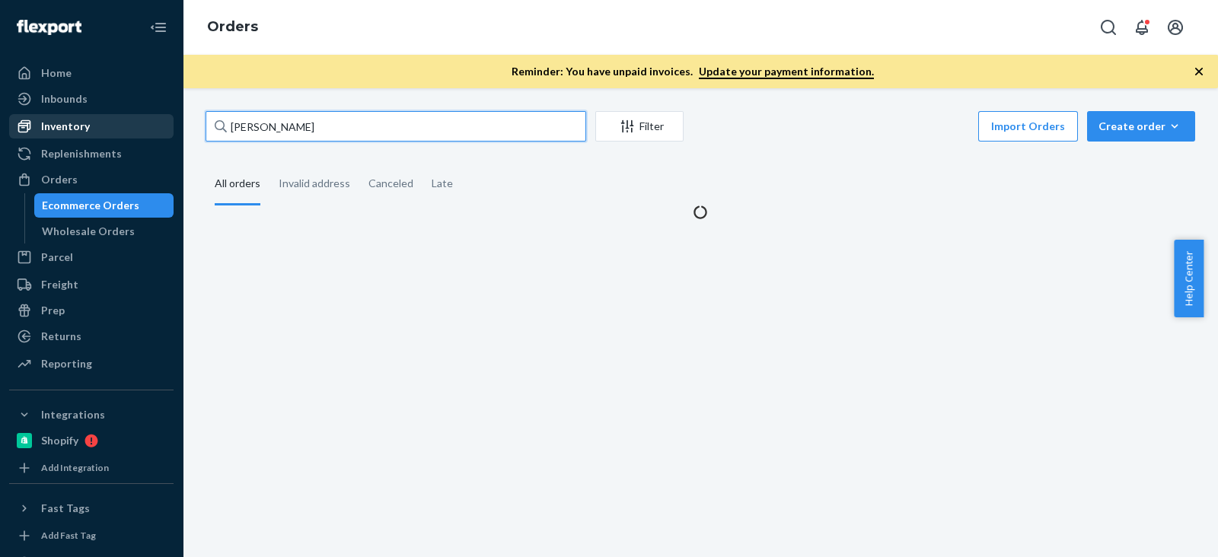
drag, startPoint x: 320, startPoint y: 123, endPoint x: 20, endPoint y: 115, distance: 299.9
click at [17, 115] on div "Home Inbounds Shipping Plans Problems Inventory Products Branded Packaging Repl…" at bounding box center [609, 278] width 1218 height 557
paste input "bbey [PERSON_NAME]"
type input "[PERSON_NAME]"
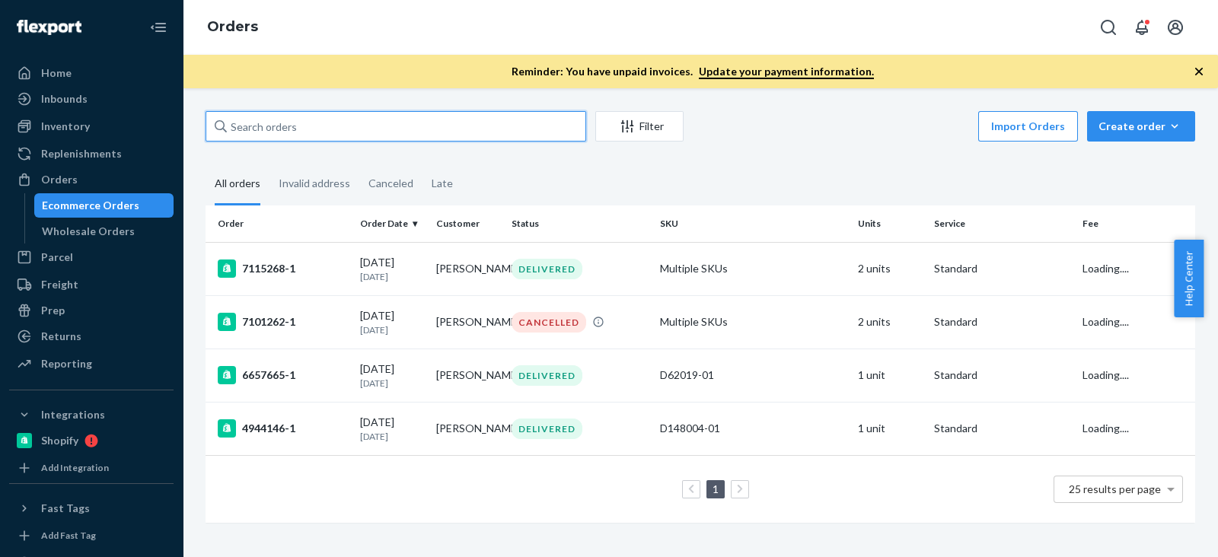
paste input "[PERSON_NAME]"
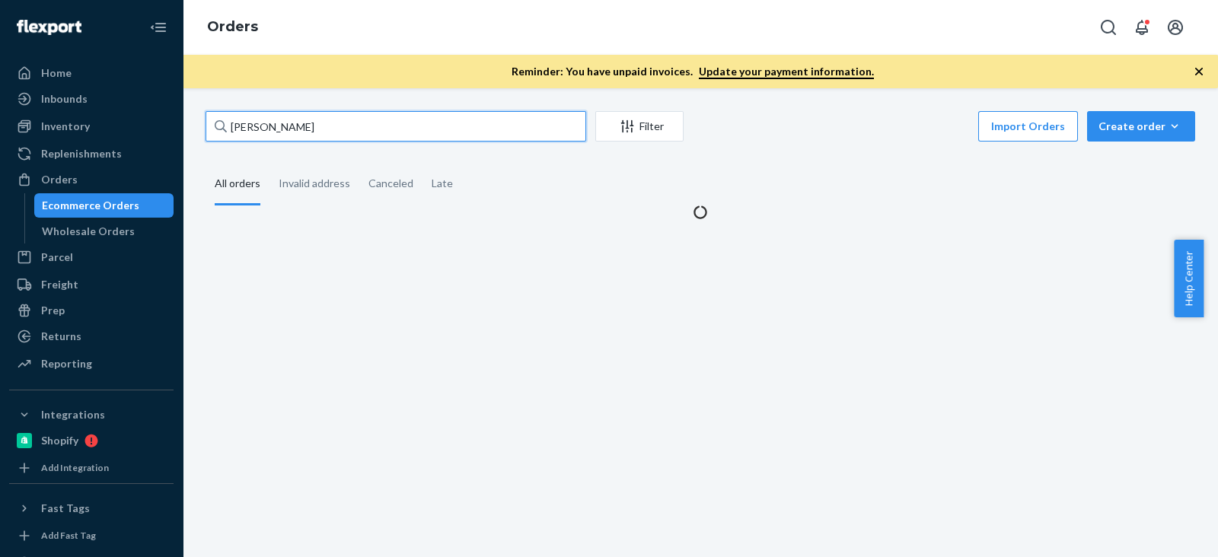
type input "[PERSON_NAME]"
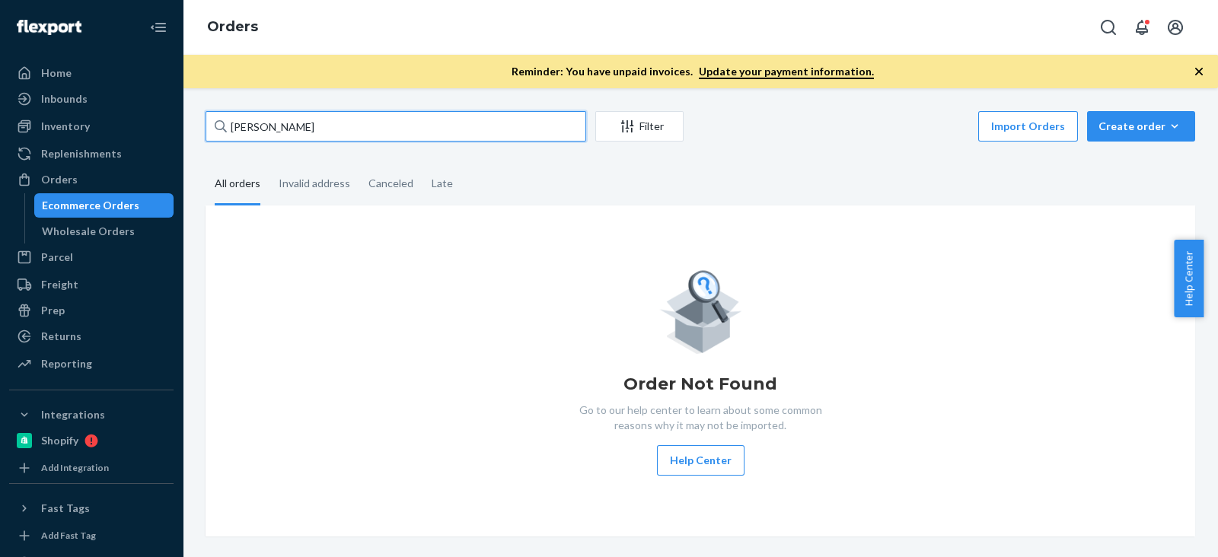
click at [457, 132] on input "[PERSON_NAME]" at bounding box center [395, 126] width 381 height 30
click at [458, 130] on input "[PERSON_NAME]" at bounding box center [395, 126] width 381 height 30
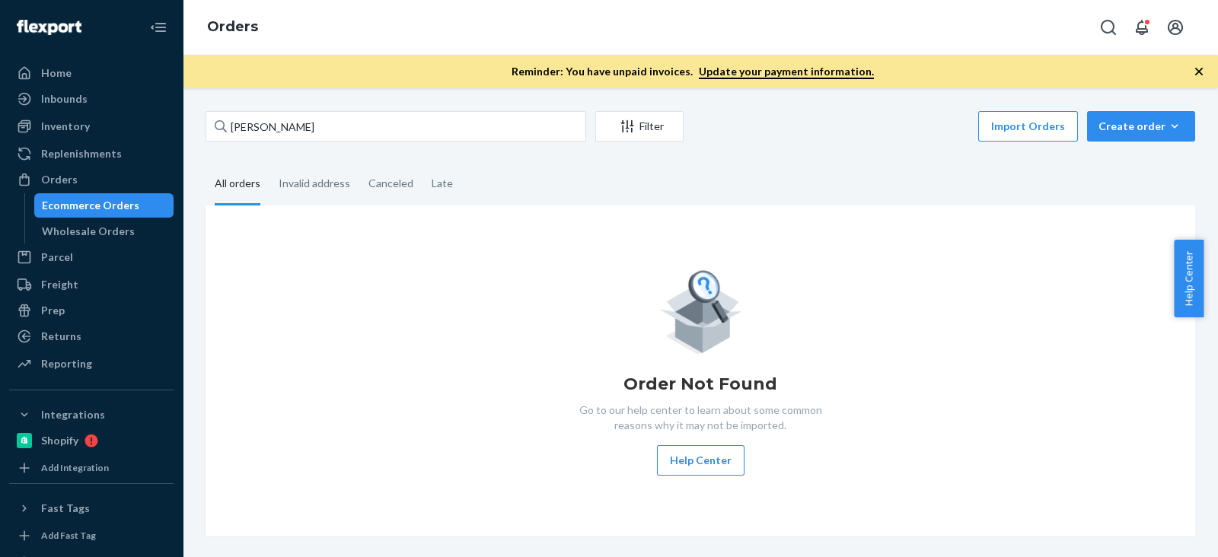
click at [374, 287] on div "Order Not Found Go to our help center to learn about some common reasons why it…" at bounding box center [700, 370] width 965 height 209
